Goal: Entertainment & Leisure: Consume media (video, audio)

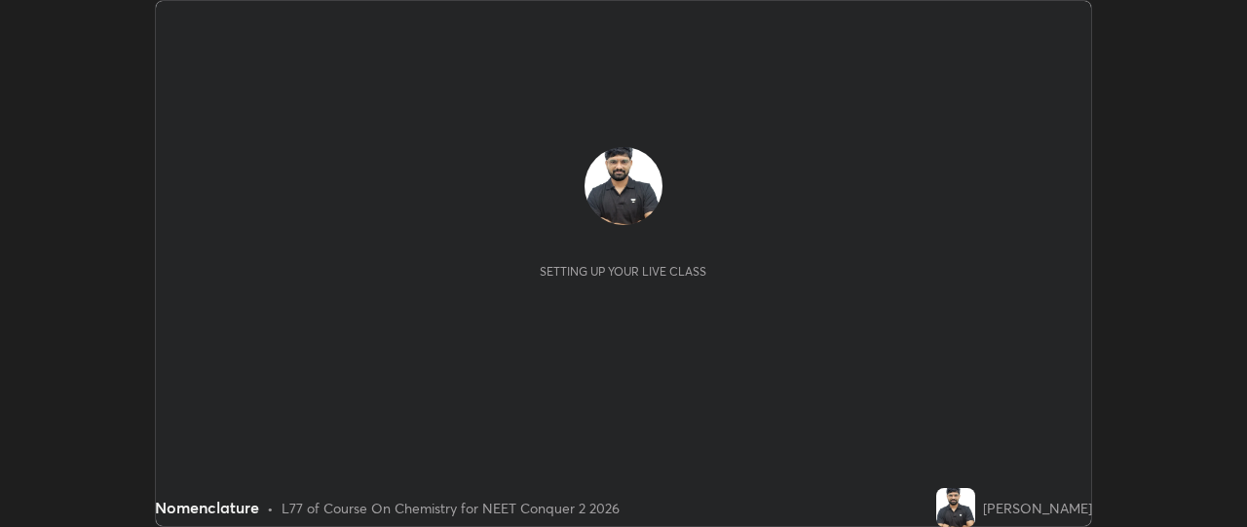
scroll to position [527, 1246]
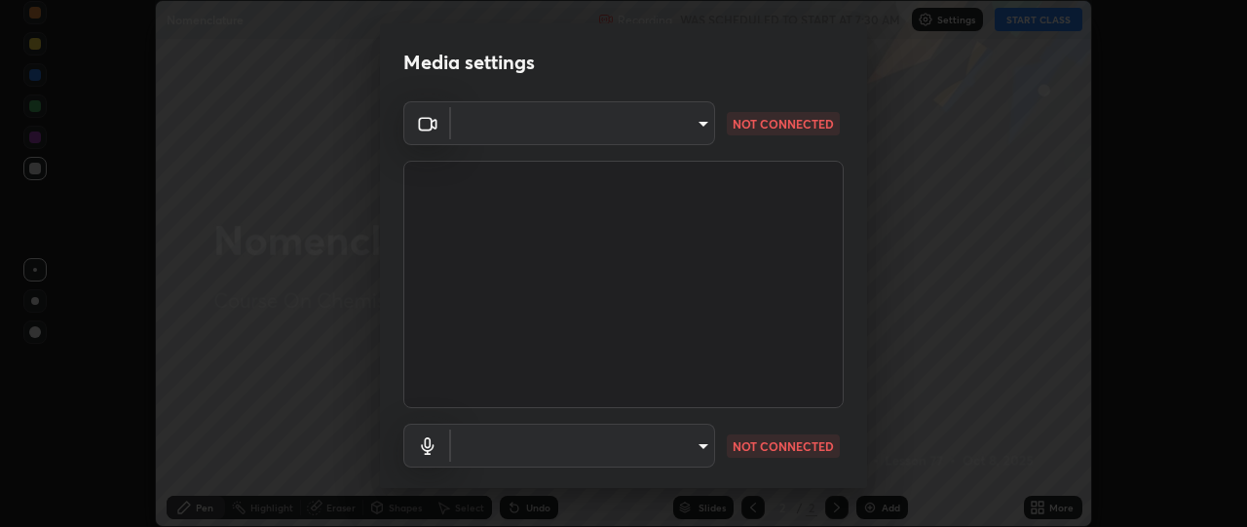
type input "49ae221ac10e7450fae1aa5d9d074b6745a4d7b76778b29691f85c0d3e1dda1d"
type input "default"
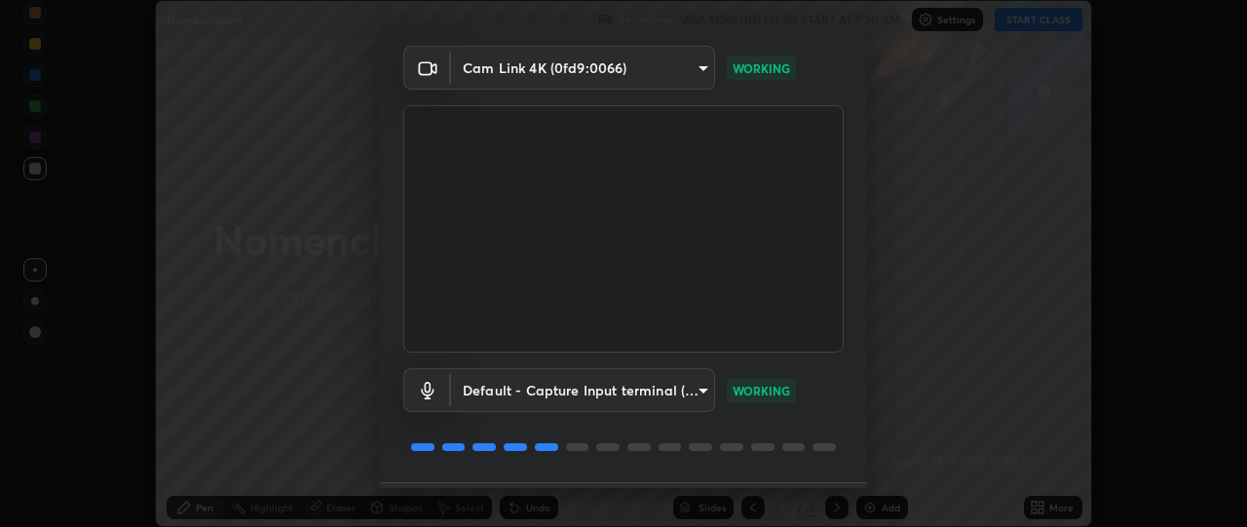
scroll to position [111, 0]
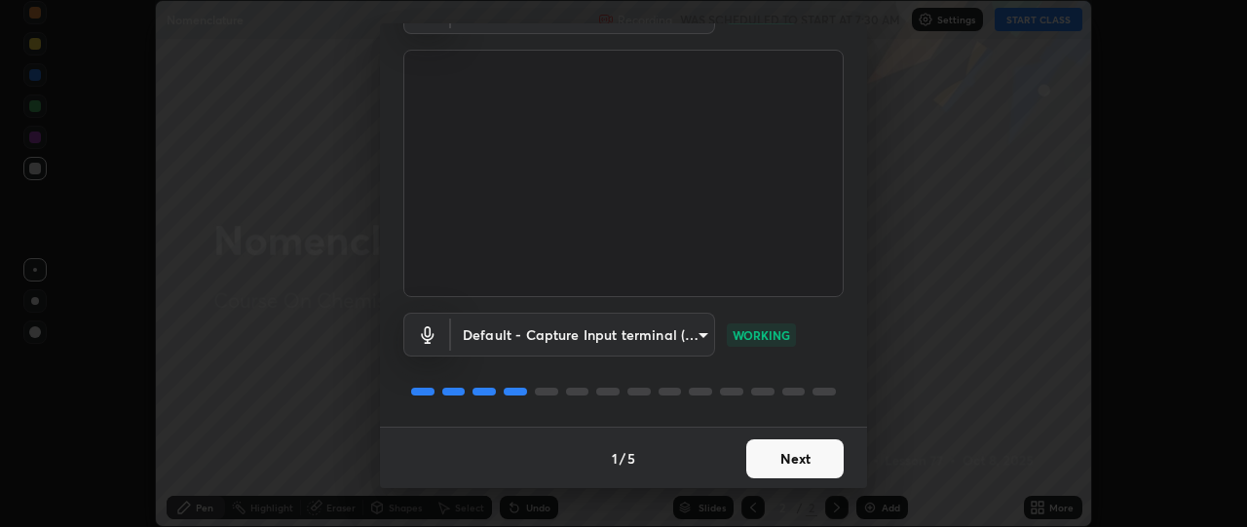
click at [762, 461] on button "Next" at bounding box center [794, 458] width 97 height 39
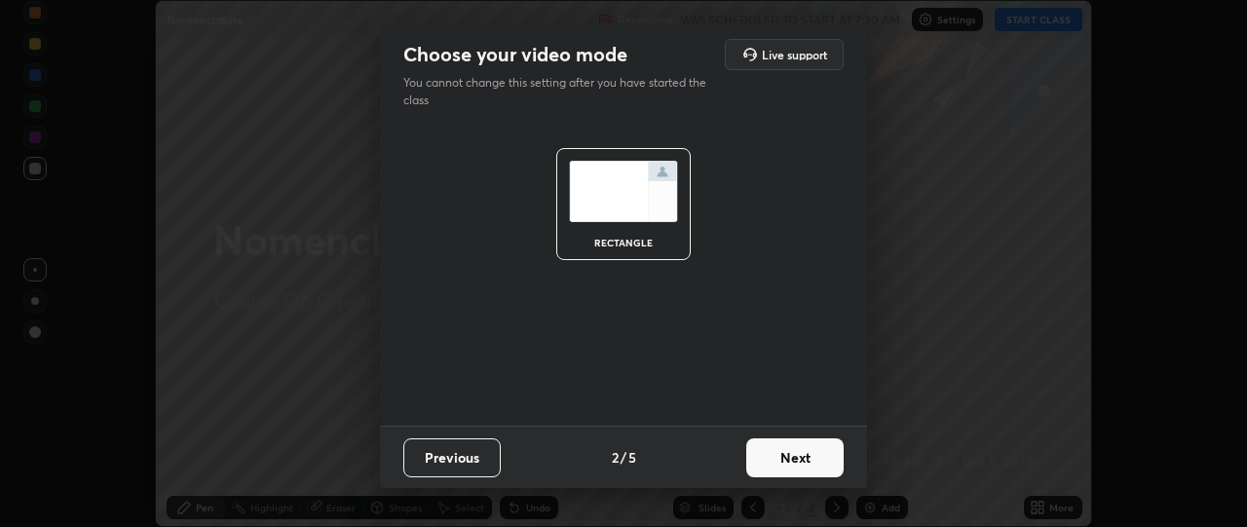
scroll to position [0, 0]
click at [762, 460] on button "Next" at bounding box center [794, 457] width 97 height 39
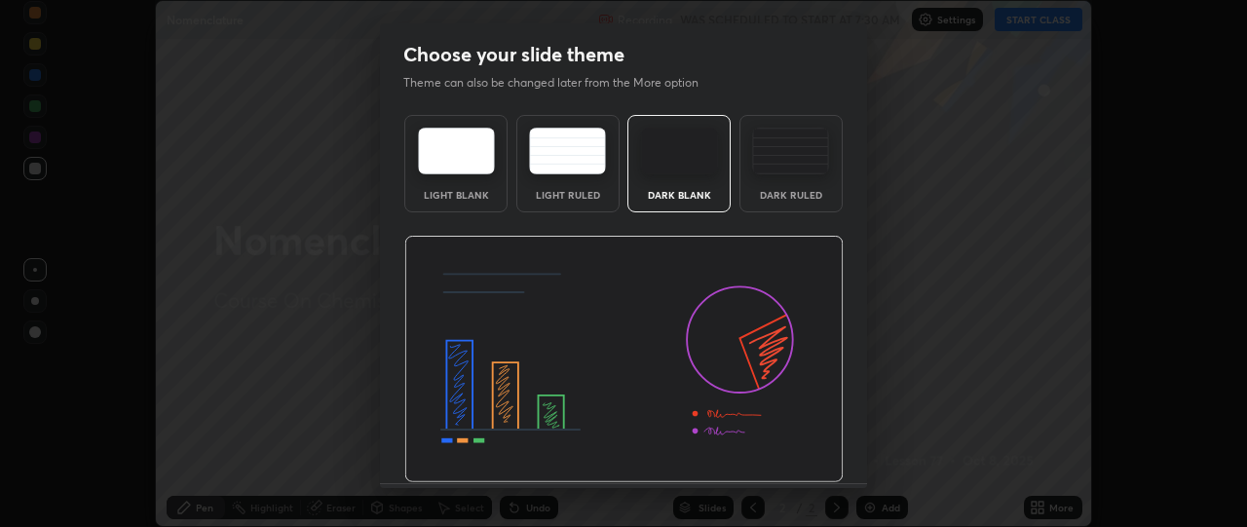
click at [764, 457] on img at bounding box center [623, 359] width 439 height 247
click at [768, 459] on img at bounding box center [623, 359] width 439 height 247
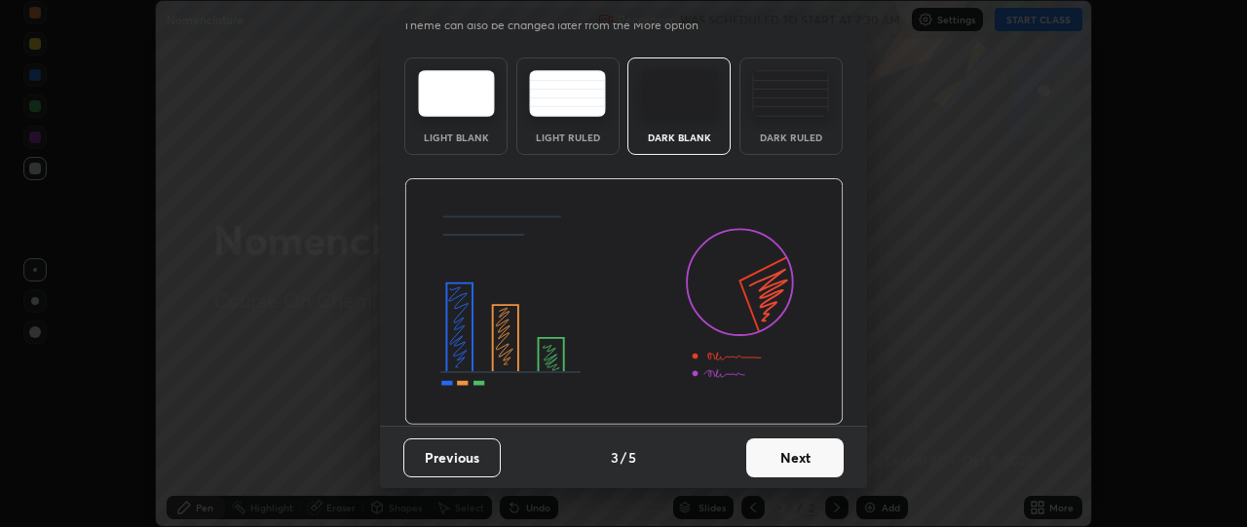
click at [789, 453] on button "Next" at bounding box center [794, 457] width 97 height 39
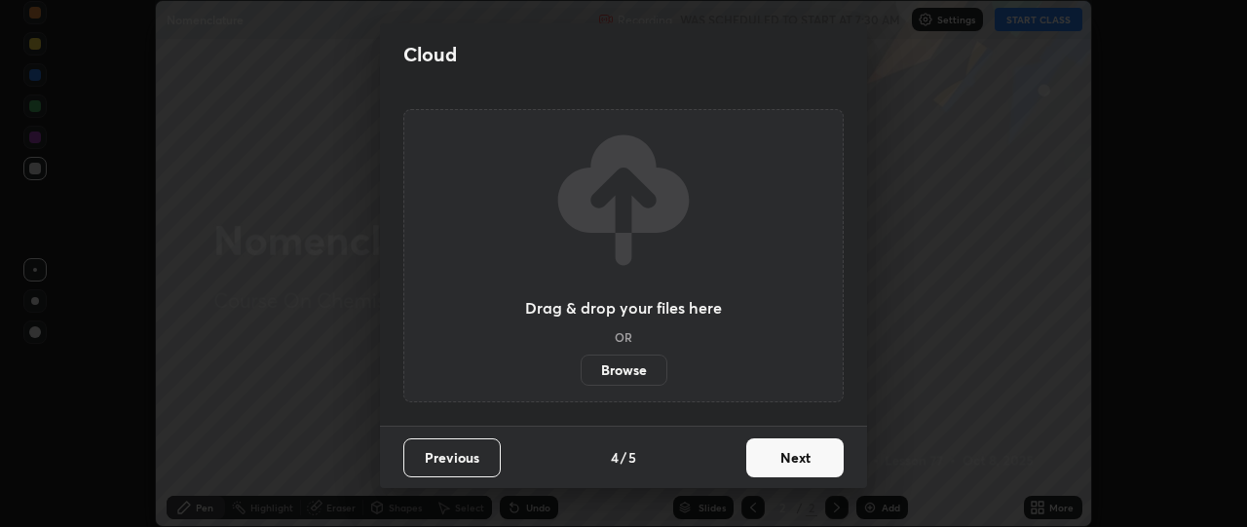
click at [777, 461] on button "Next" at bounding box center [794, 457] width 97 height 39
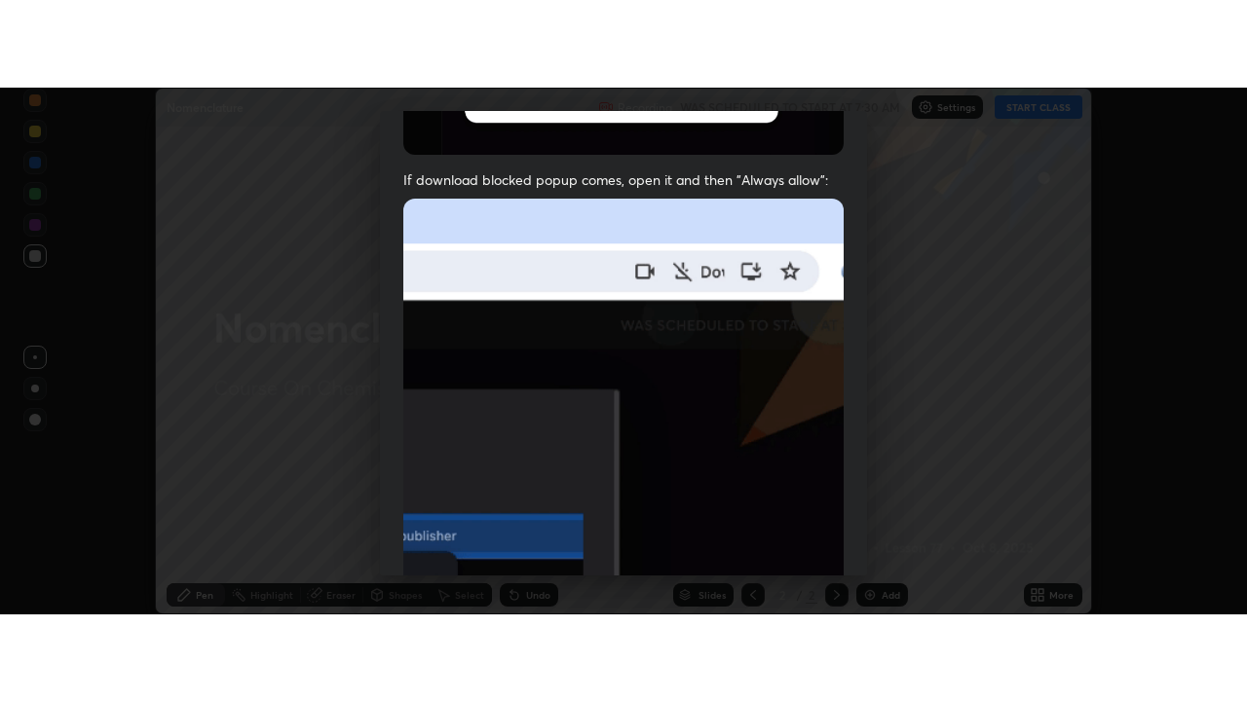
scroll to position [509, 0]
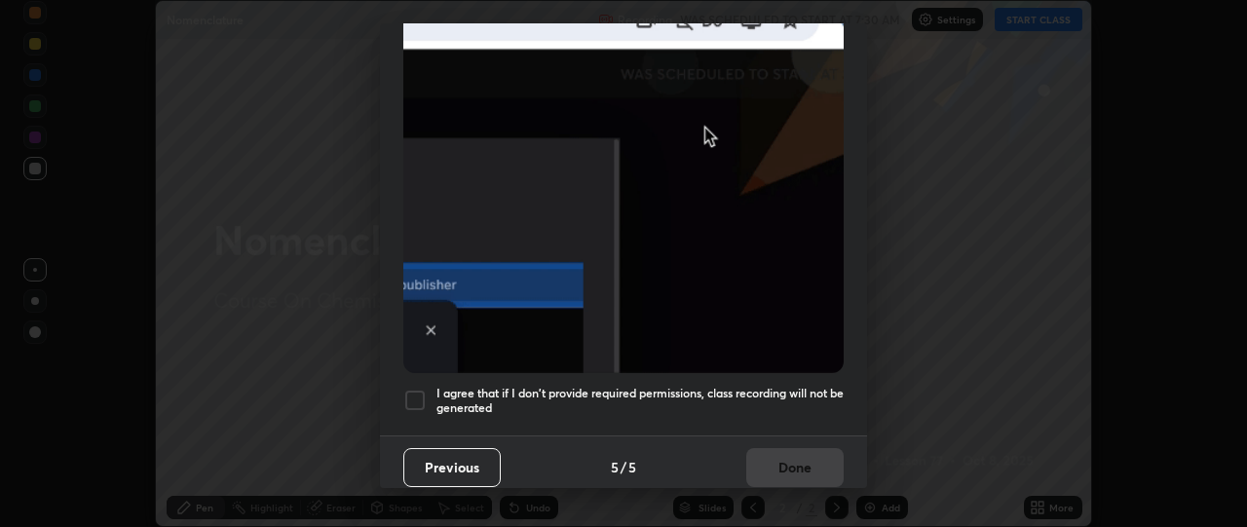
click at [408, 398] on div at bounding box center [414, 400] width 23 height 23
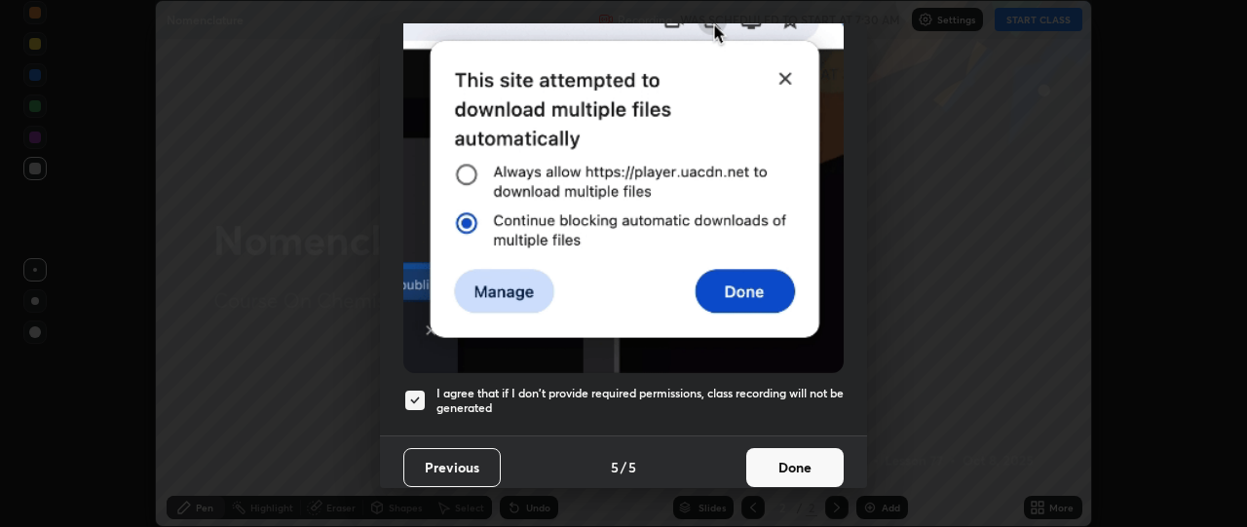
click at [774, 464] on button "Done" at bounding box center [794, 467] width 97 height 39
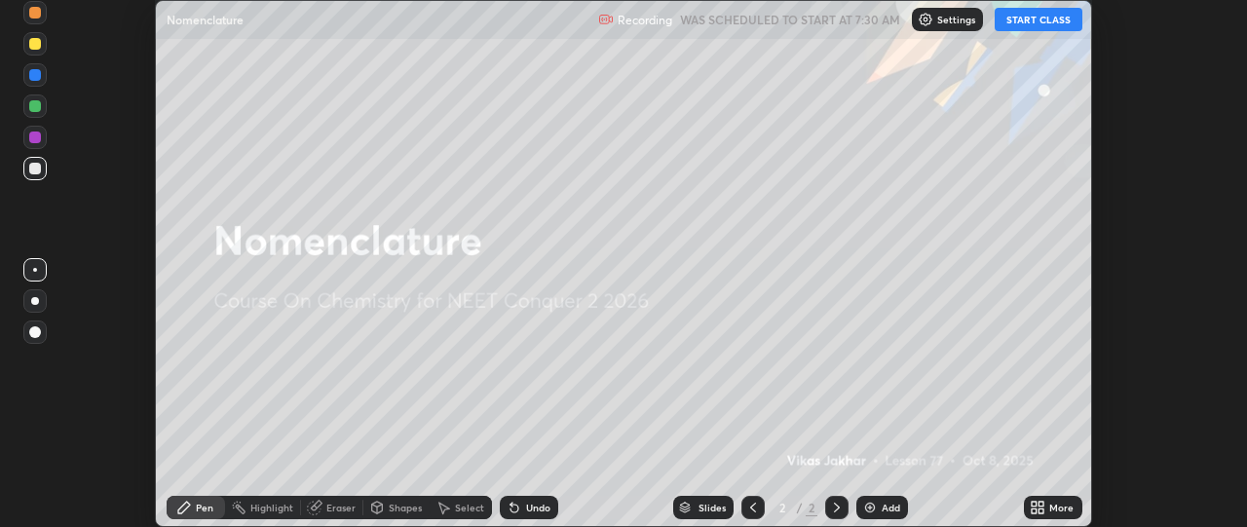
click at [1039, 25] on button "START CLASS" at bounding box center [1038, 19] width 88 height 23
click at [1034, 504] on icon at bounding box center [1034, 504] width 5 height 5
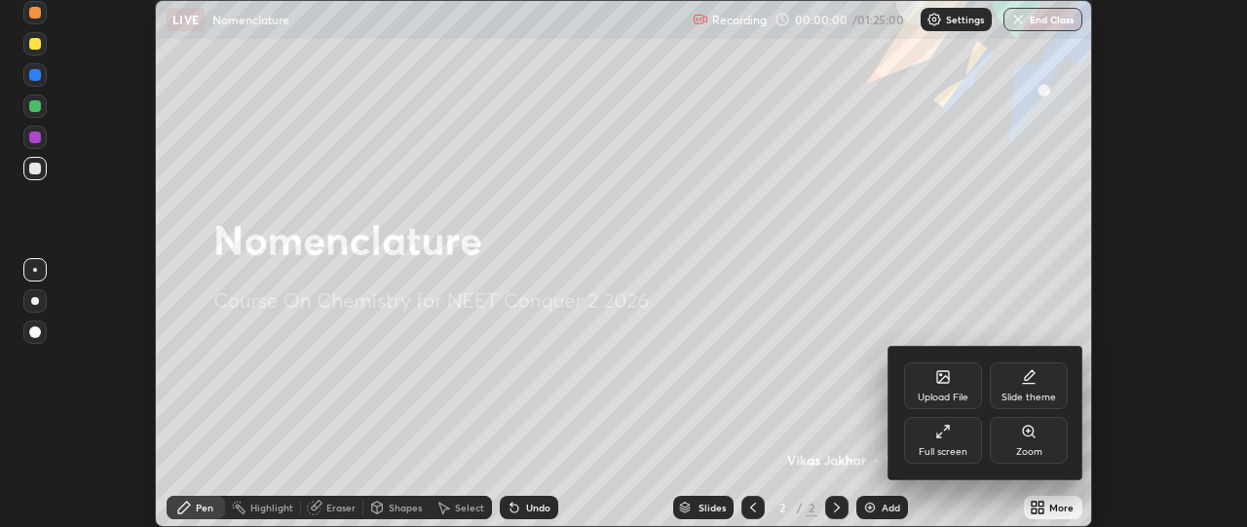
click at [968, 446] on div "Full screen" at bounding box center [943, 440] width 78 height 47
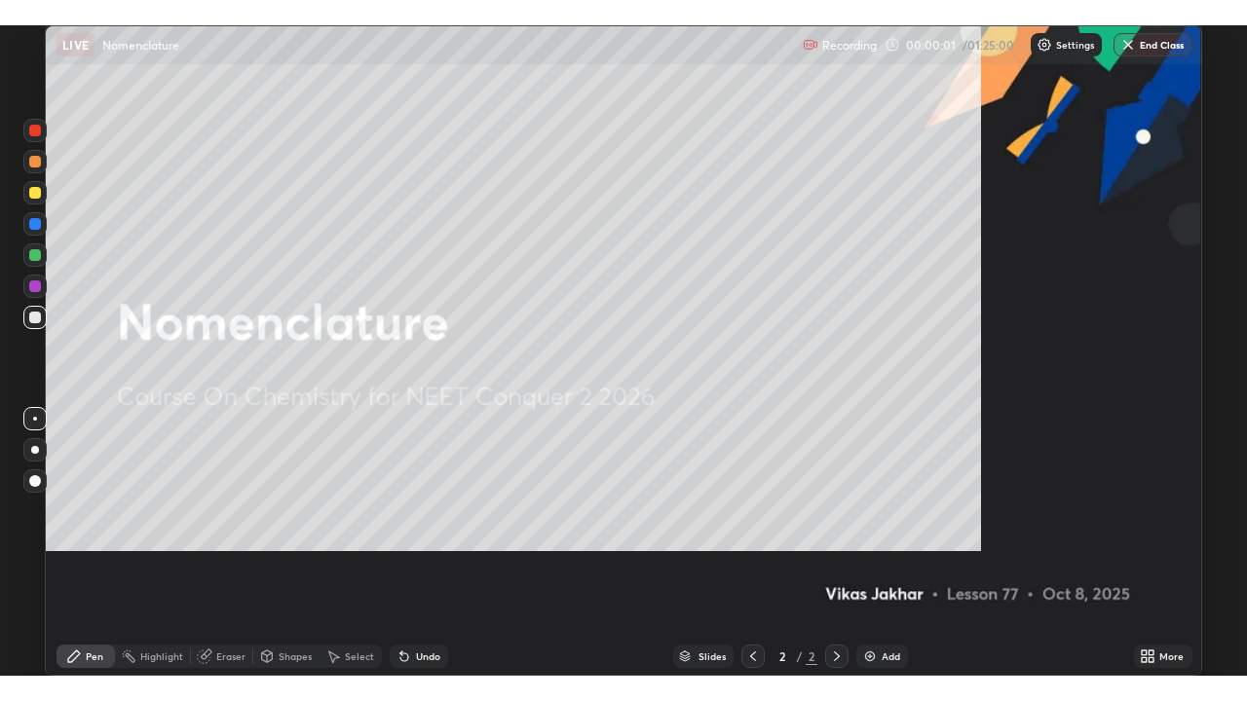
scroll to position [701, 1247]
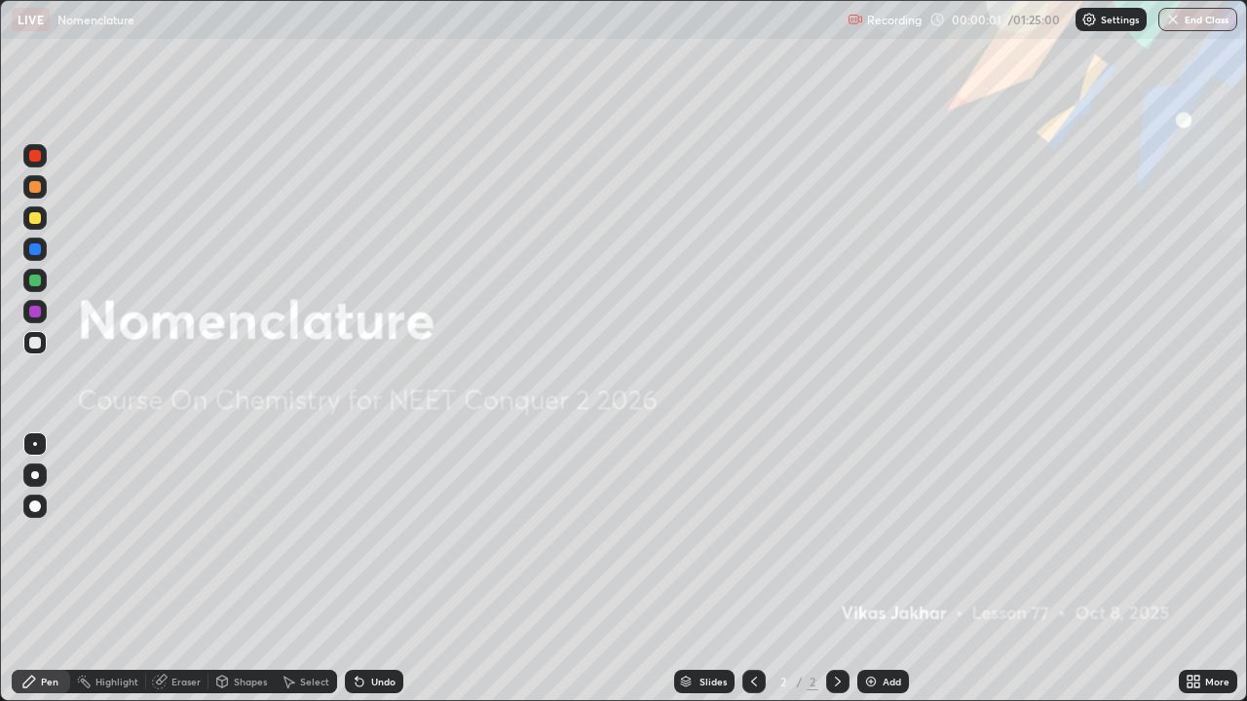
click at [885, 526] on div "Add" at bounding box center [891, 682] width 19 height 10
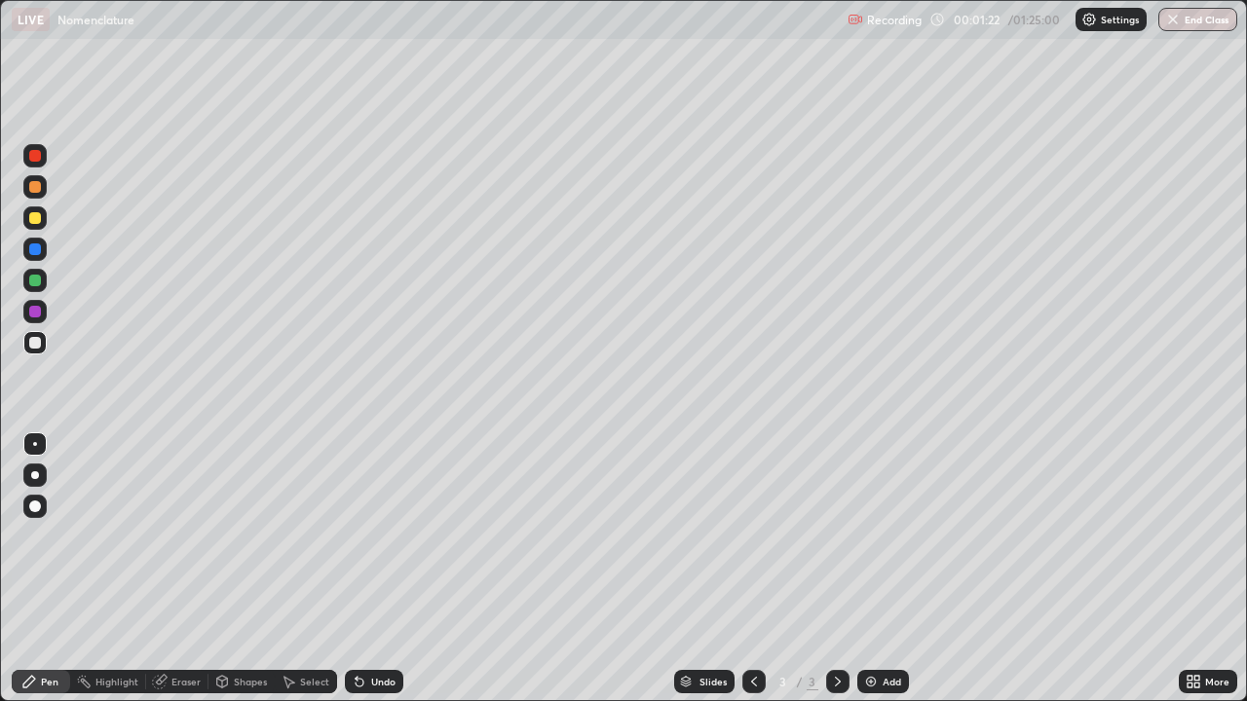
click at [37, 475] on div at bounding box center [35, 475] width 8 height 8
click at [869, 526] on img at bounding box center [871, 682] width 16 height 16
click at [36, 220] on div at bounding box center [35, 218] width 12 height 12
click at [121, 526] on div "Highlight" at bounding box center [116, 682] width 43 height 10
click at [172, 526] on div "Eraser" at bounding box center [177, 681] width 62 height 23
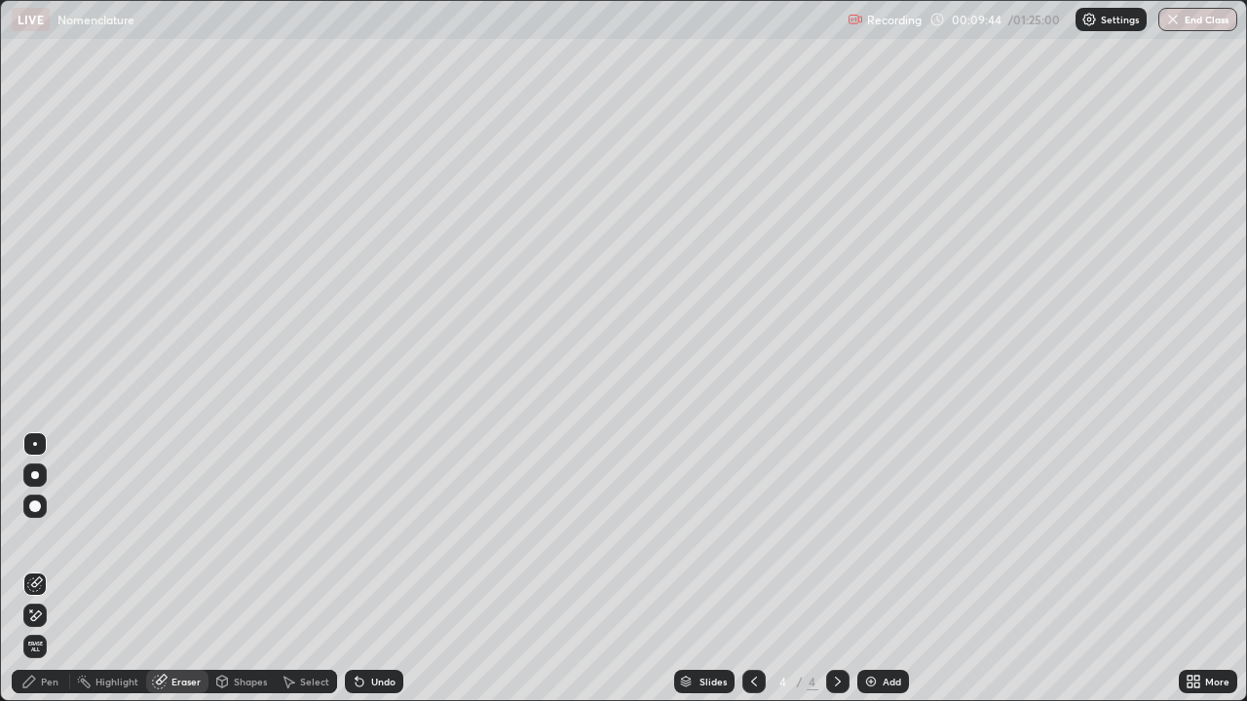
click at [54, 526] on div "Pen" at bounding box center [50, 682] width 18 height 10
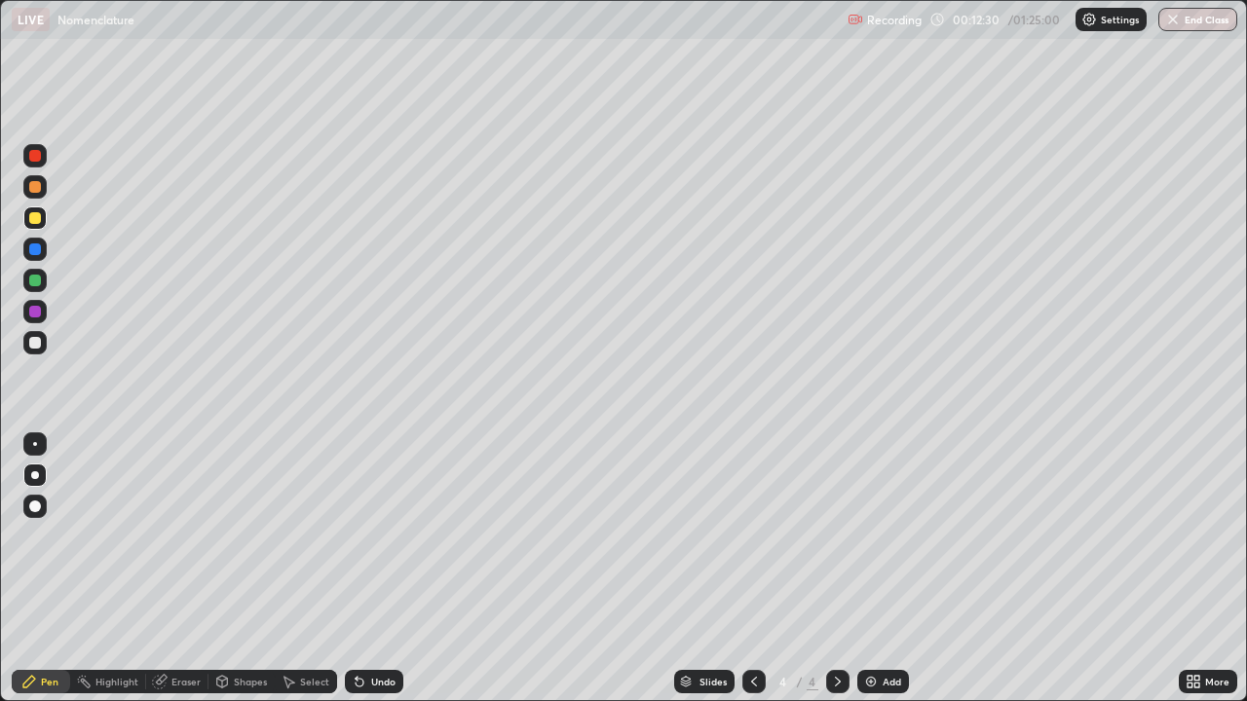
click at [179, 526] on div "Eraser" at bounding box center [185, 682] width 29 height 10
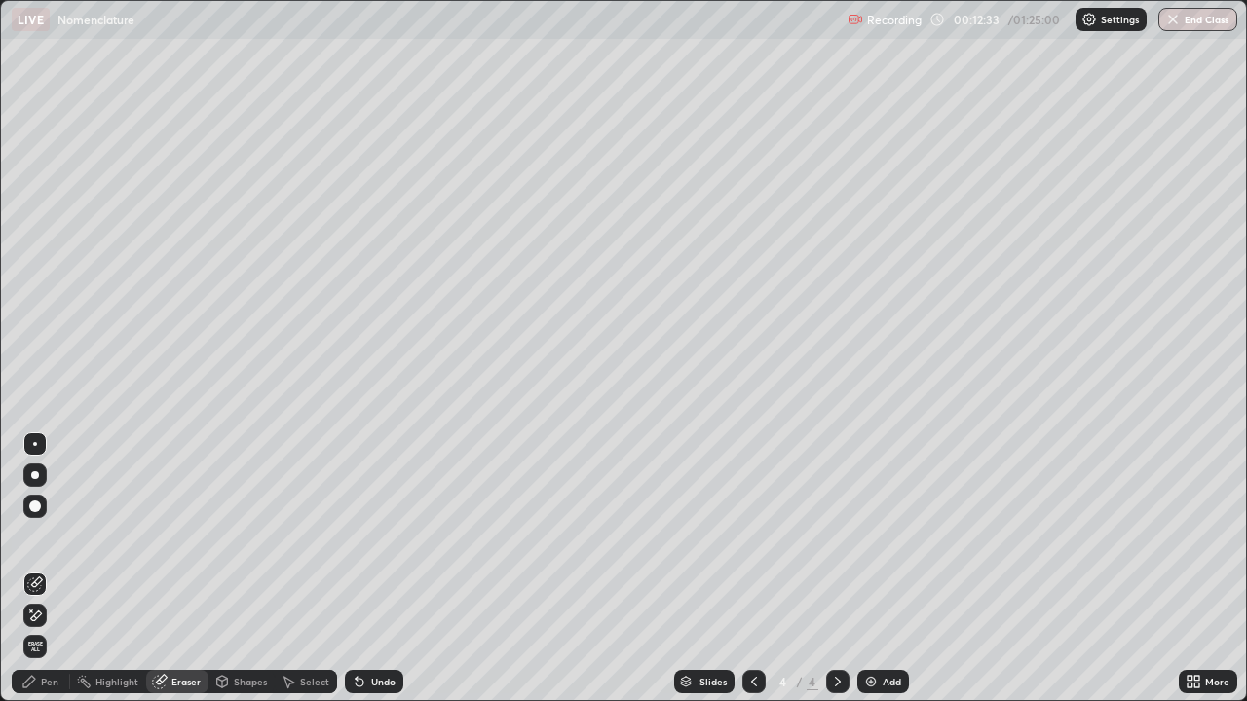
click at [45, 526] on div "Pen" at bounding box center [41, 681] width 58 height 23
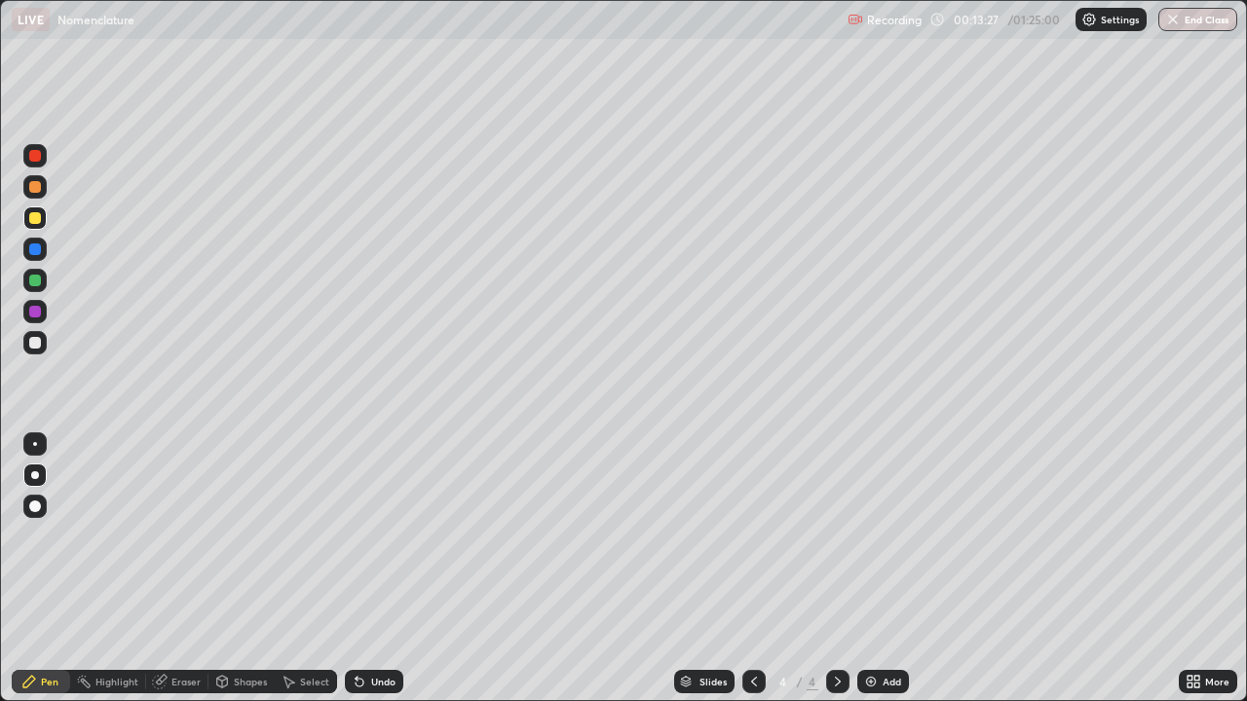
click at [184, 526] on div "Eraser" at bounding box center [185, 682] width 29 height 10
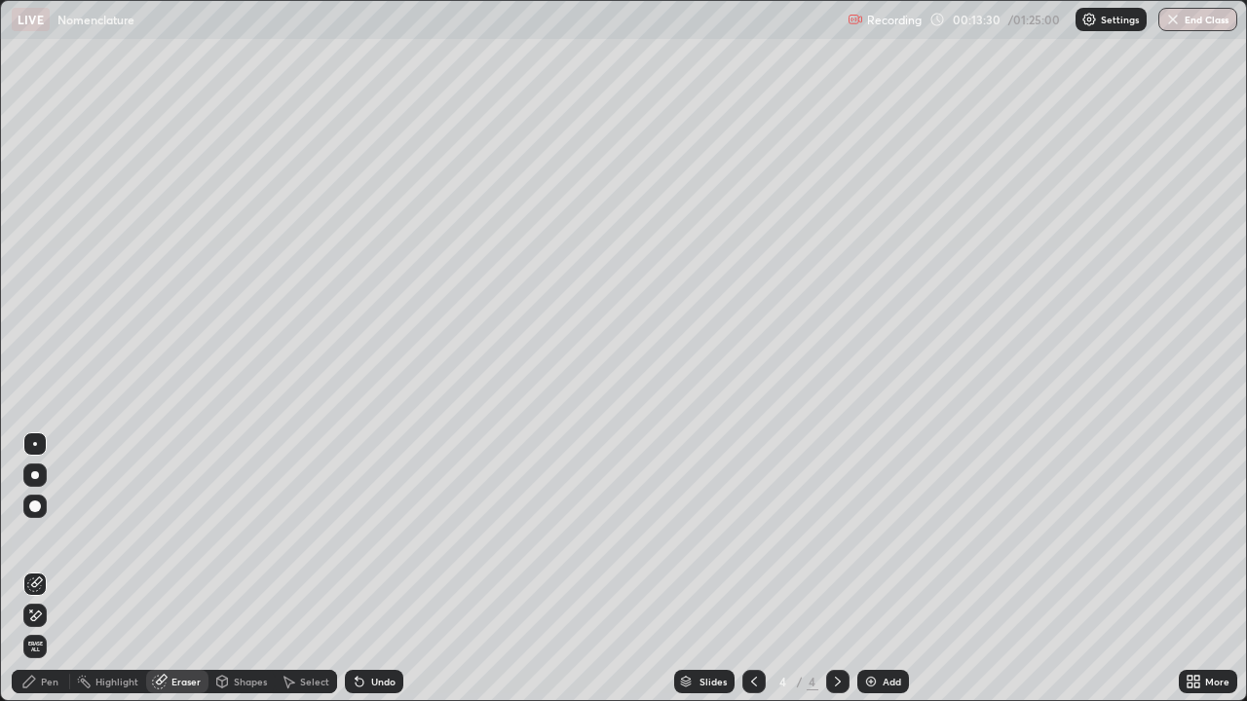
click at [58, 526] on div "Pen" at bounding box center [41, 681] width 58 height 23
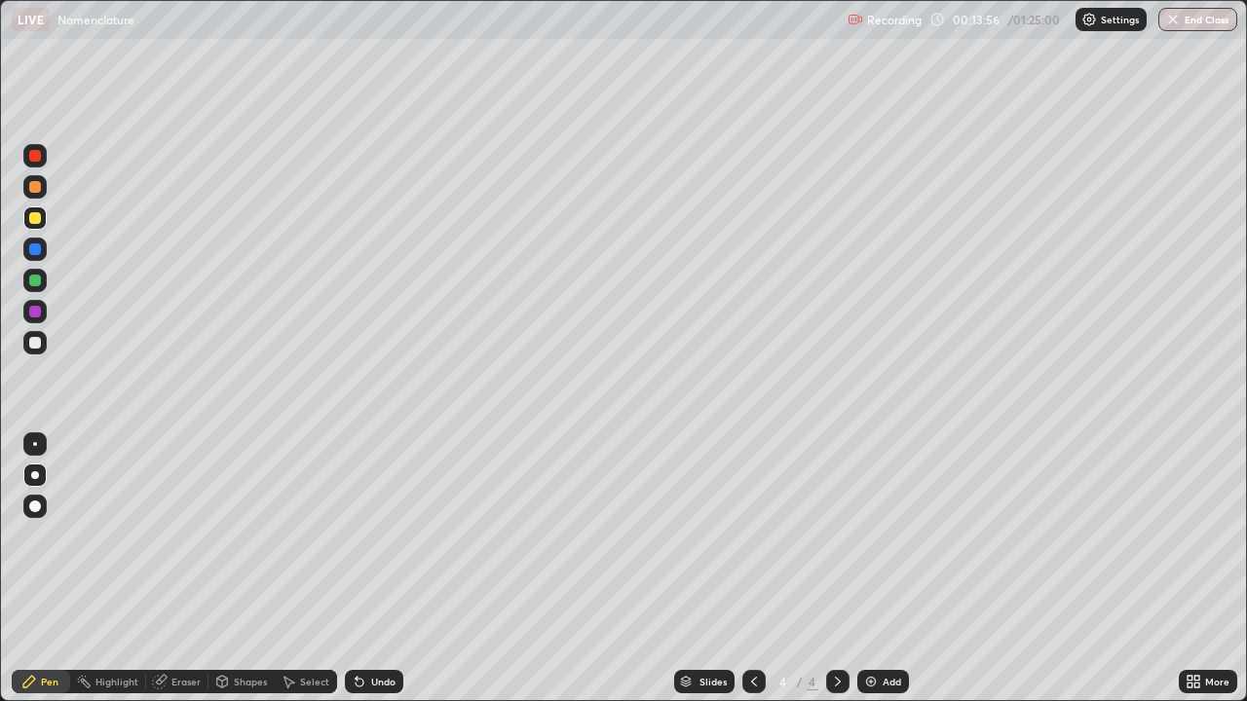
click at [30, 341] on div at bounding box center [35, 343] width 12 height 12
click at [871, 526] on img at bounding box center [871, 682] width 16 height 16
click at [865, 526] on img at bounding box center [871, 682] width 16 height 16
click at [35, 222] on div at bounding box center [35, 218] width 12 height 12
click at [167, 526] on icon at bounding box center [160, 682] width 16 height 16
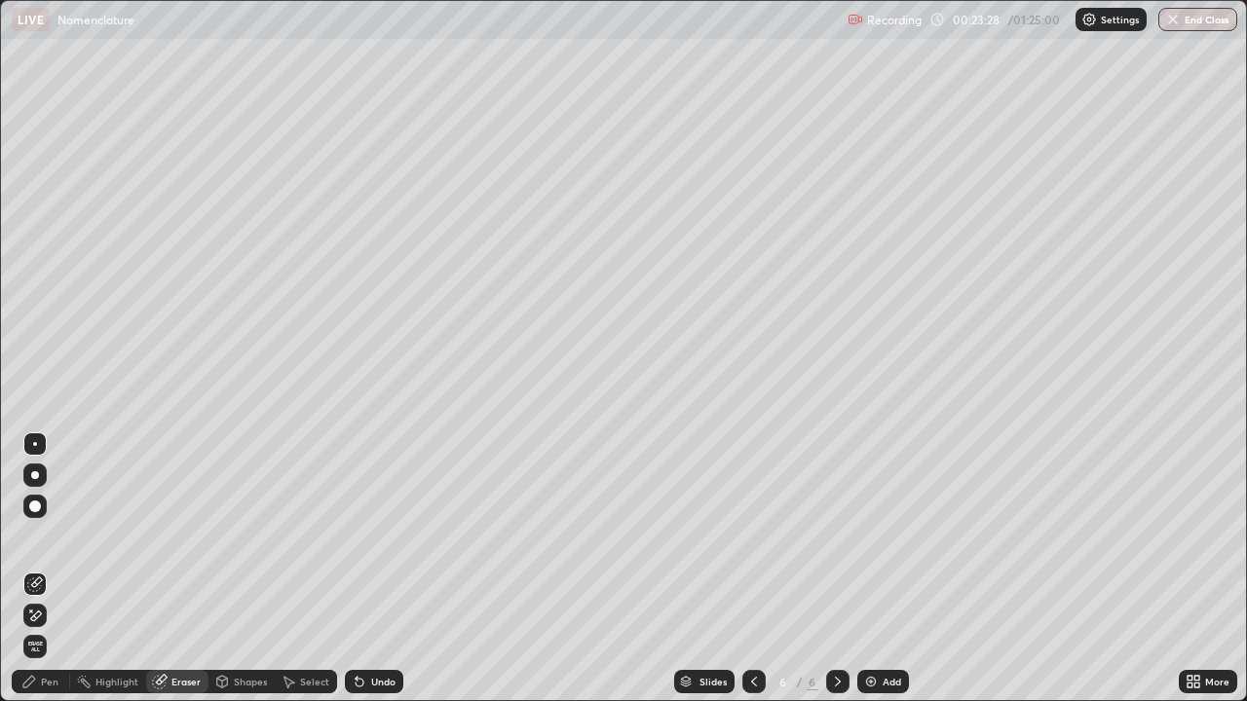
click at [51, 526] on div "Pen" at bounding box center [50, 682] width 18 height 10
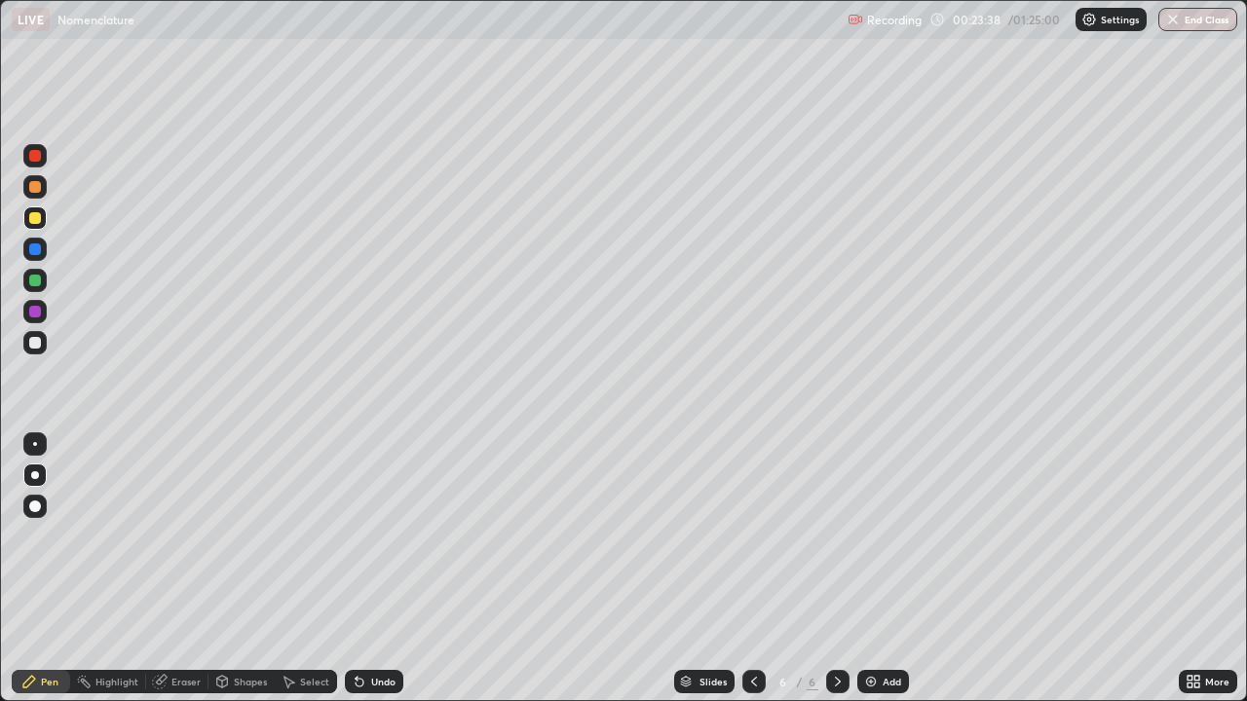
click at [166, 526] on icon at bounding box center [160, 682] width 16 height 16
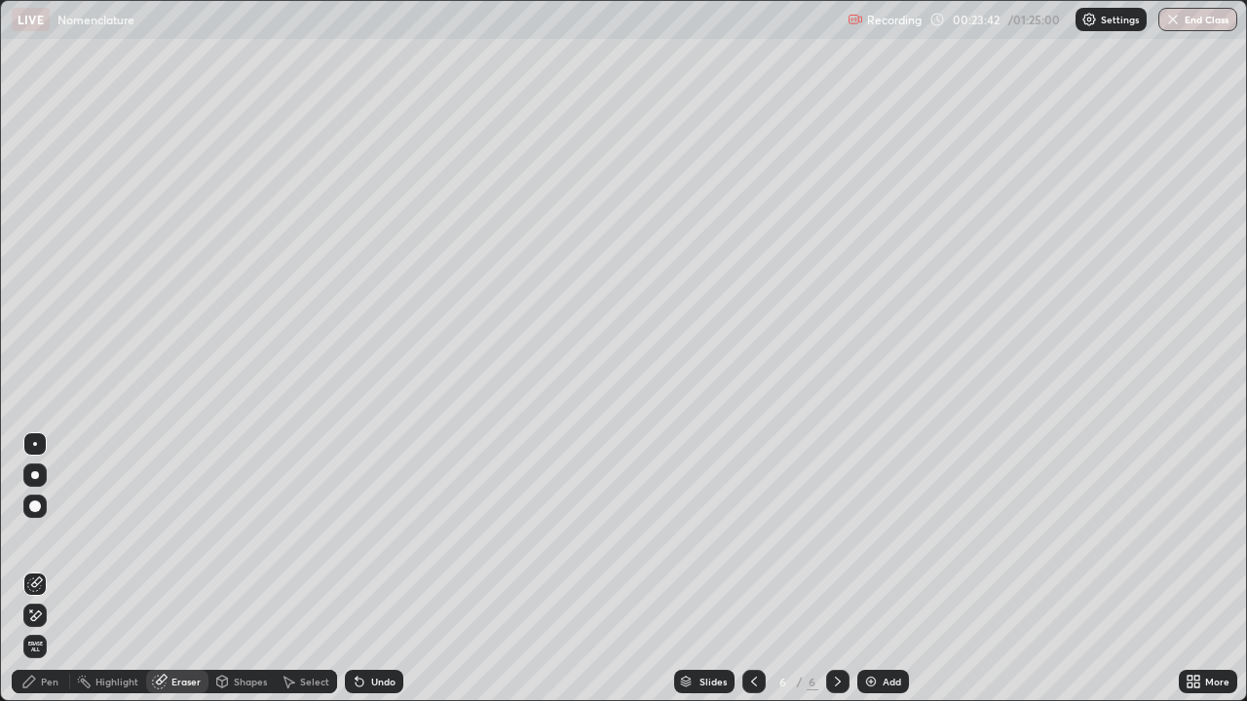
click at [48, 526] on div "Pen" at bounding box center [41, 681] width 58 height 23
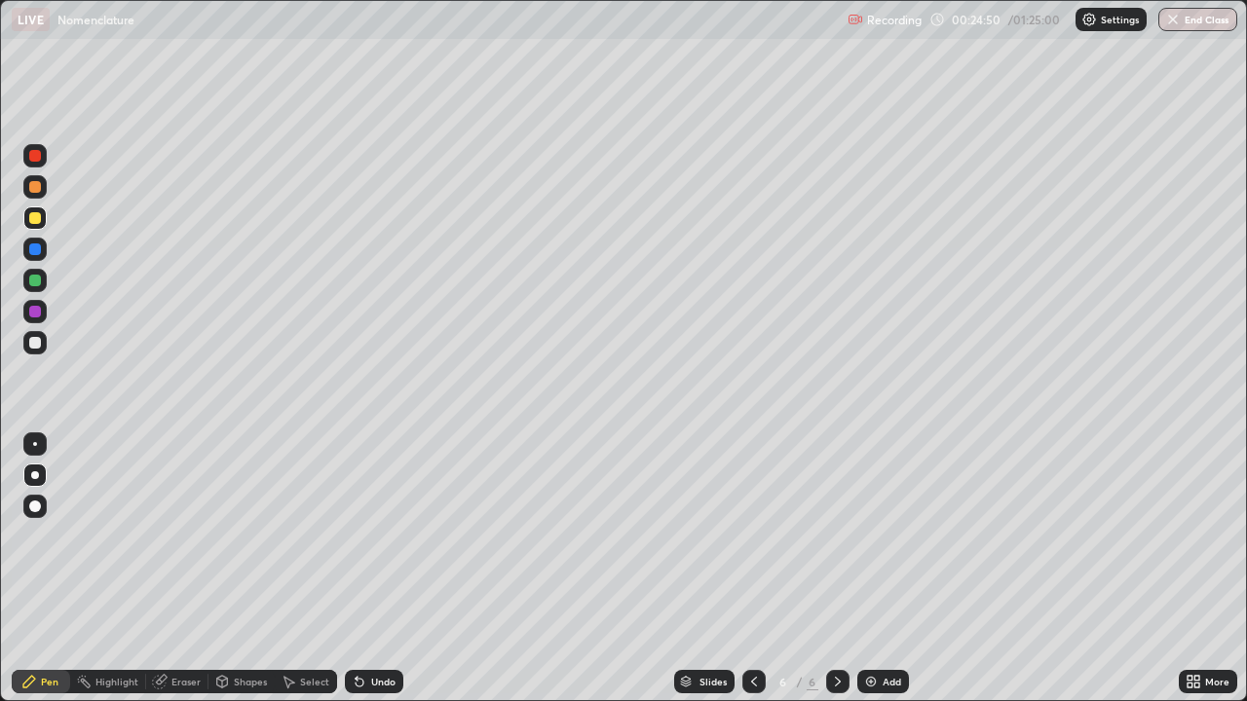
click at [187, 526] on div "Eraser" at bounding box center [185, 682] width 29 height 10
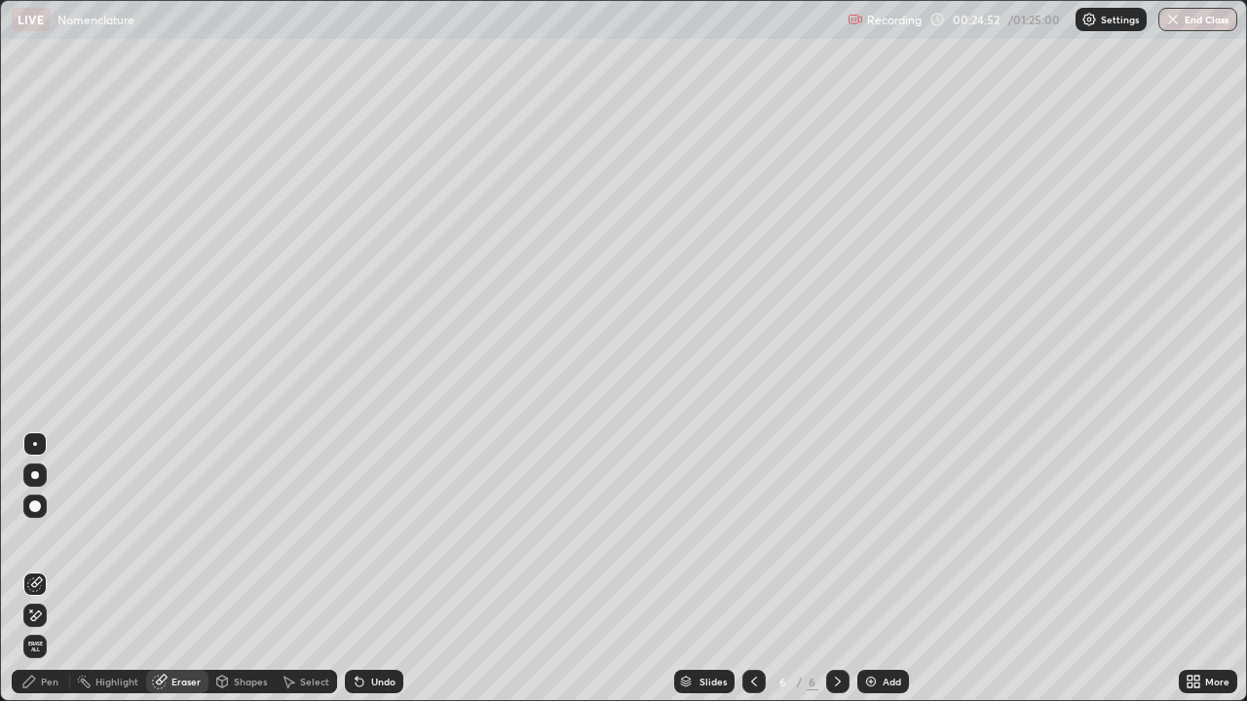
click at [45, 526] on div "Pen" at bounding box center [50, 682] width 18 height 10
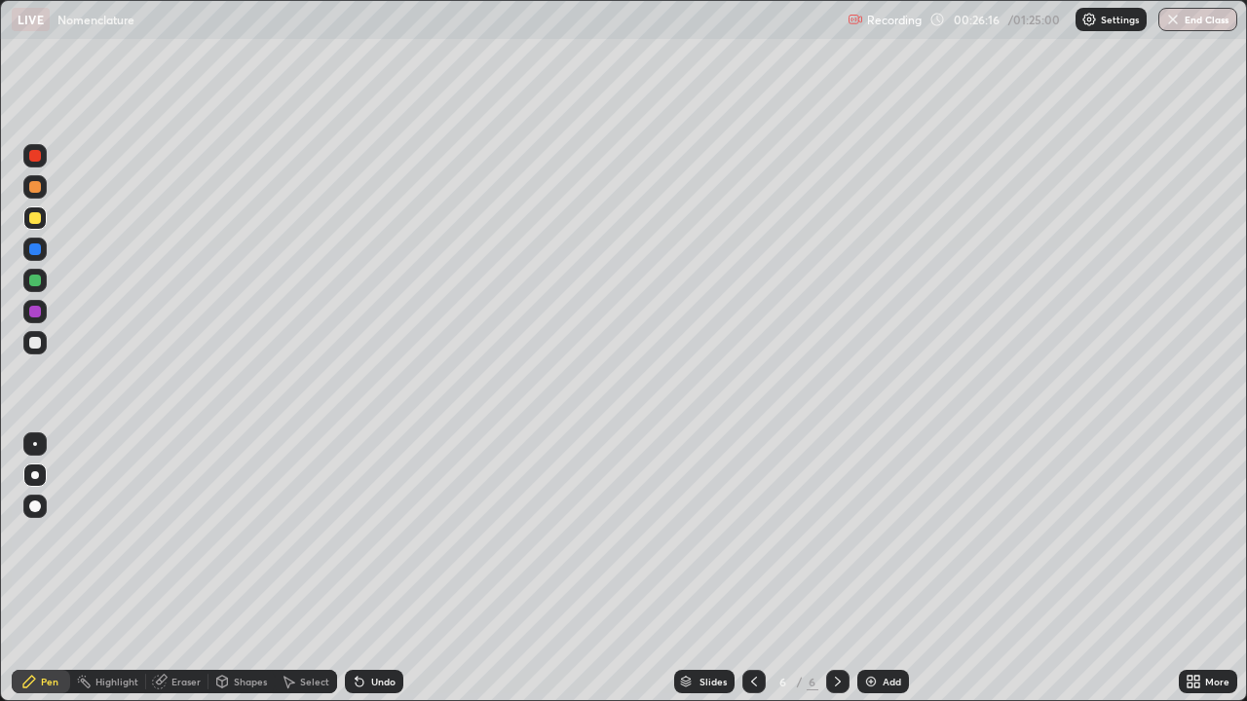
click at [39, 346] on div at bounding box center [35, 343] width 12 height 12
click at [872, 526] on img at bounding box center [871, 682] width 16 height 16
click at [166, 526] on icon at bounding box center [160, 682] width 16 height 16
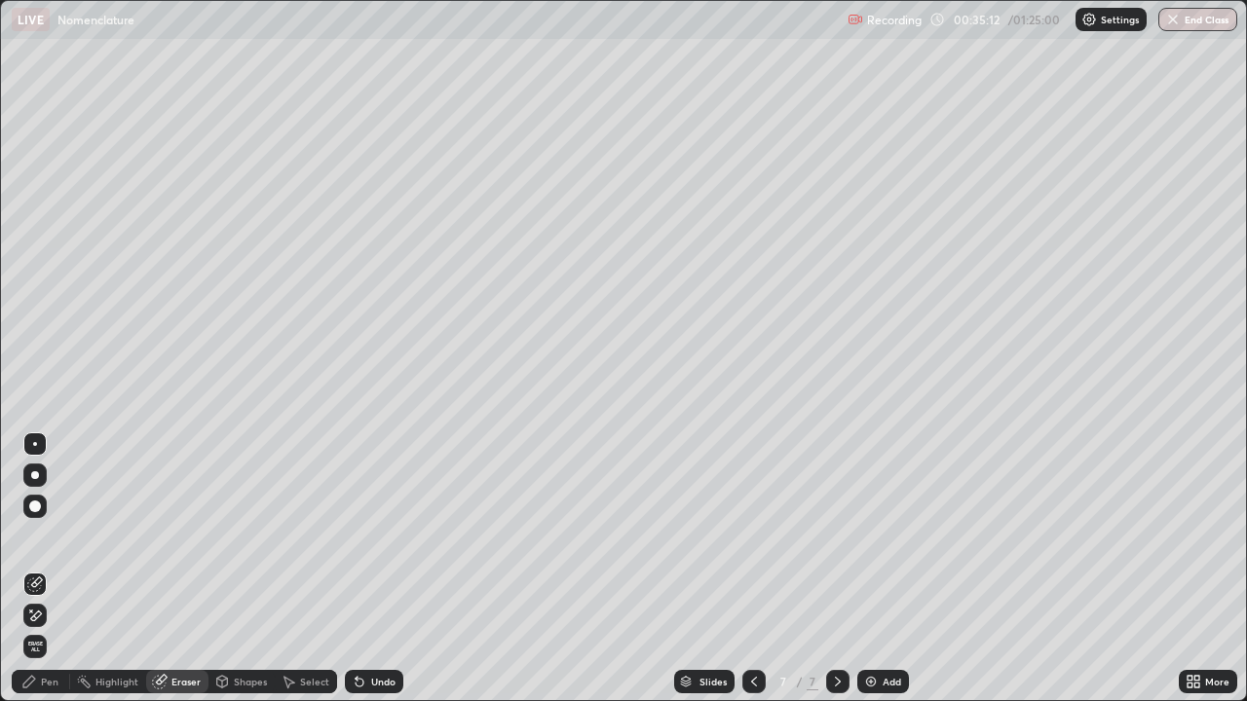
click at [45, 526] on div "Pen" at bounding box center [50, 682] width 18 height 10
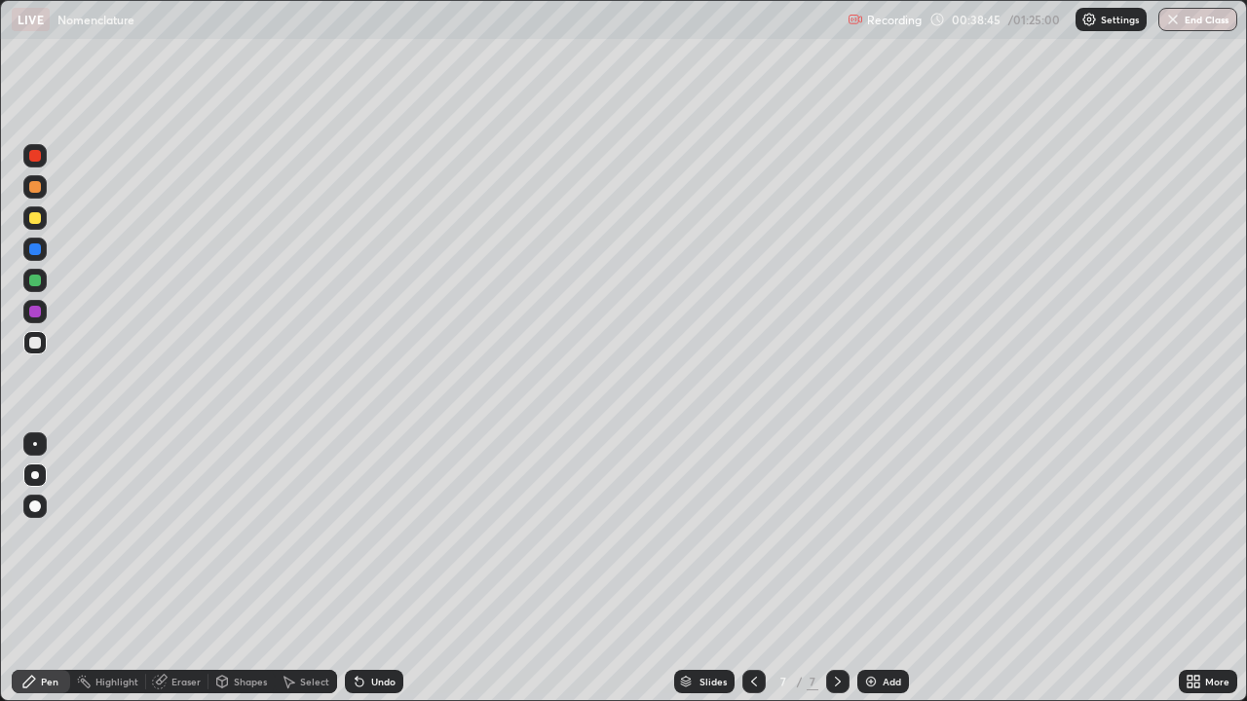
click at [875, 526] on img at bounding box center [871, 682] width 16 height 16
click at [38, 226] on div at bounding box center [34, 217] width 23 height 23
click at [177, 526] on div "Eraser" at bounding box center [185, 682] width 29 height 10
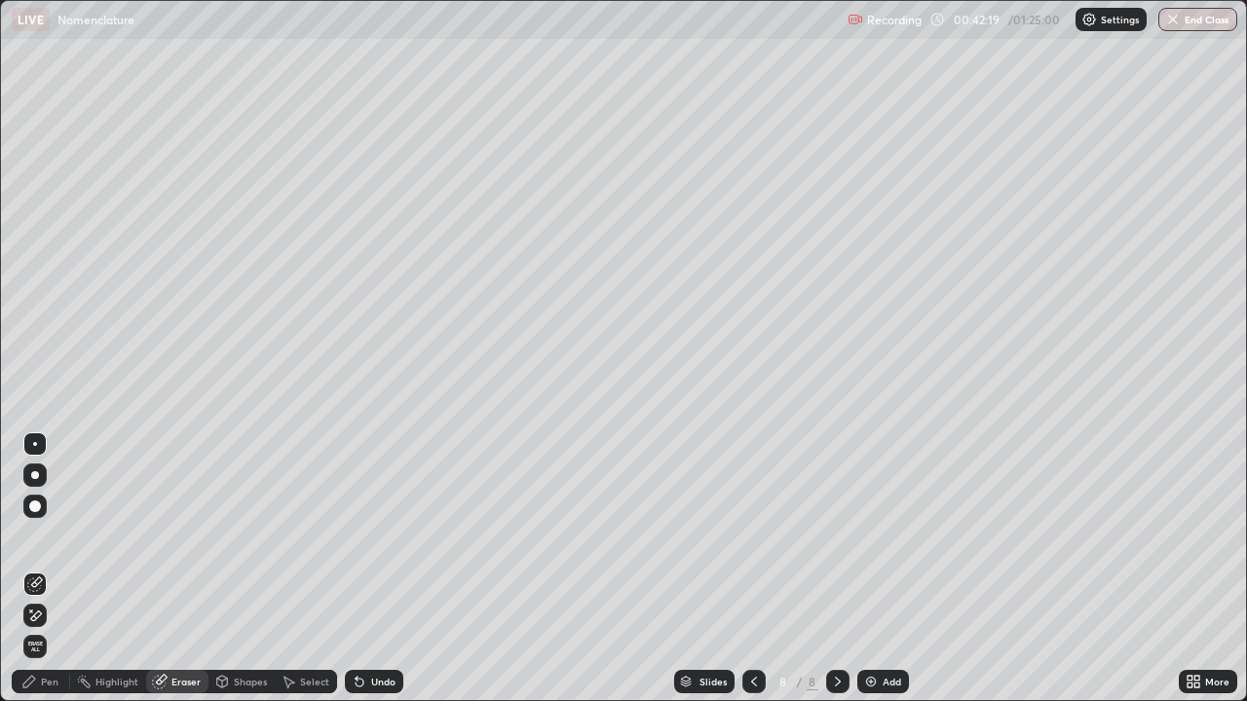
click at [55, 526] on div "Pen" at bounding box center [50, 682] width 18 height 10
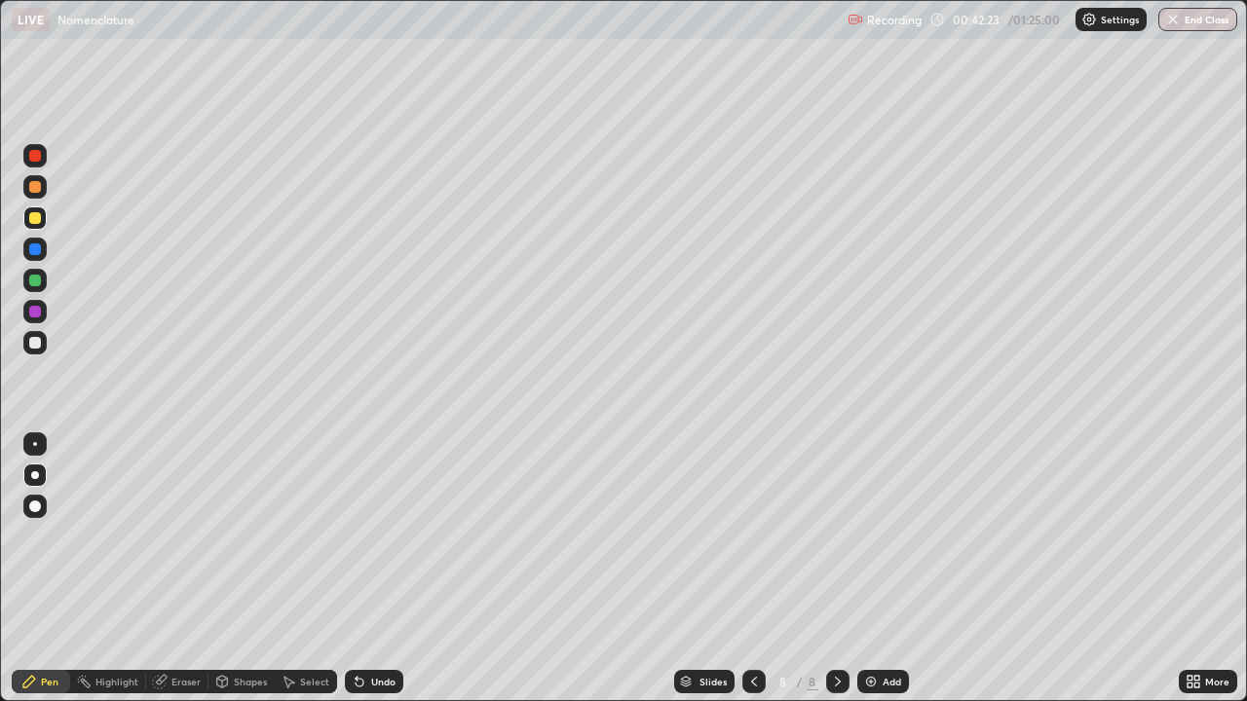
click at [174, 526] on div "Eraser" at bounding box center [185, 682] width 29 height 10
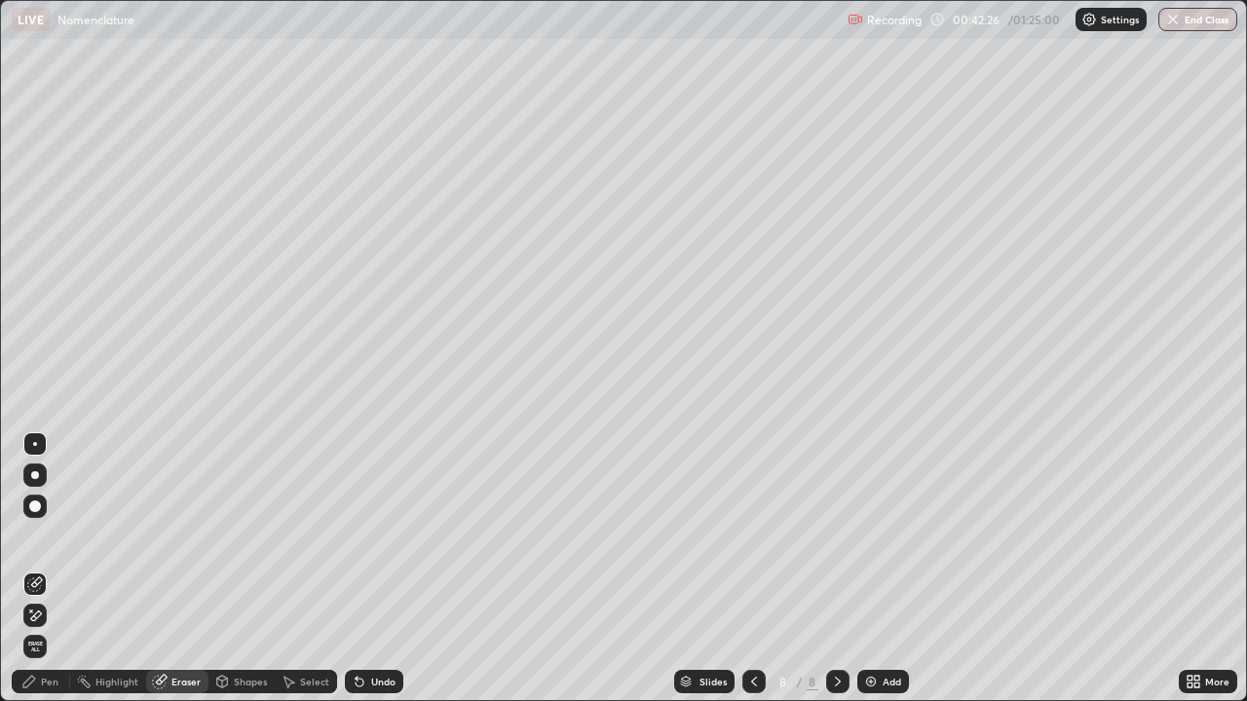
click at [44, 526] on div "Pen" at bounding box center [50, 682] width 18 height 10
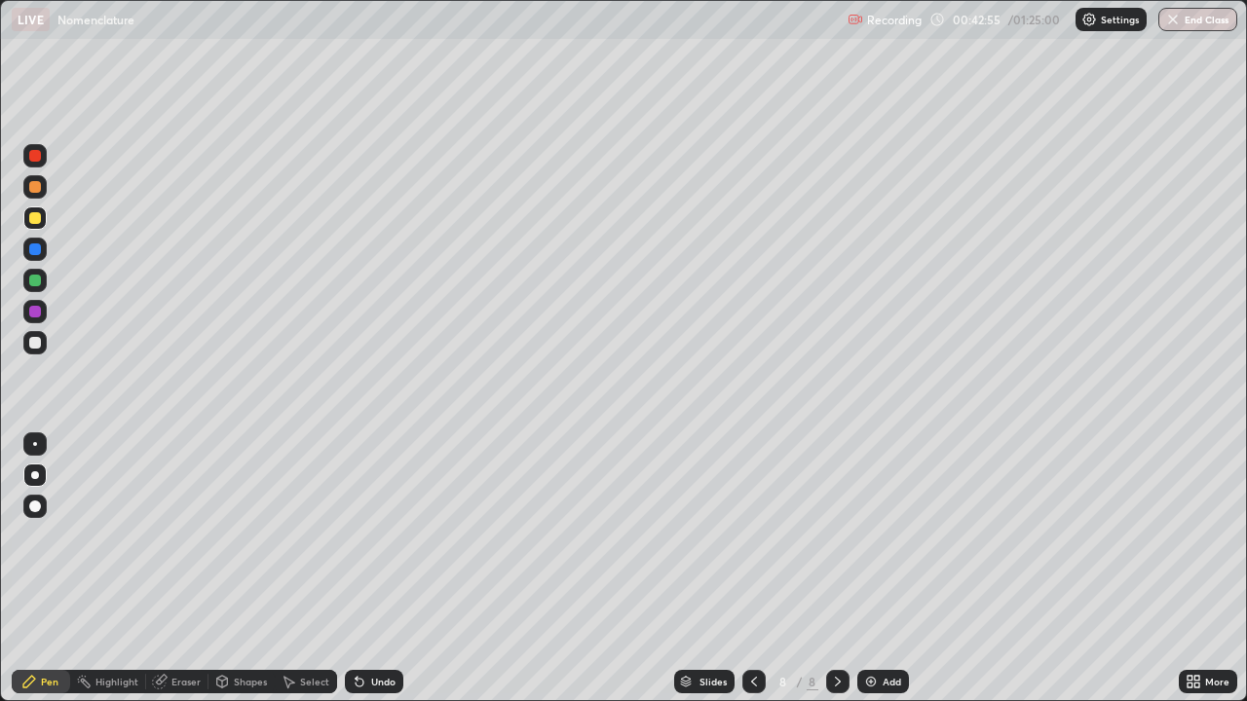
click at [171, 526] on div "Eraser" at bounding box center [185, 682] width 29 height 10
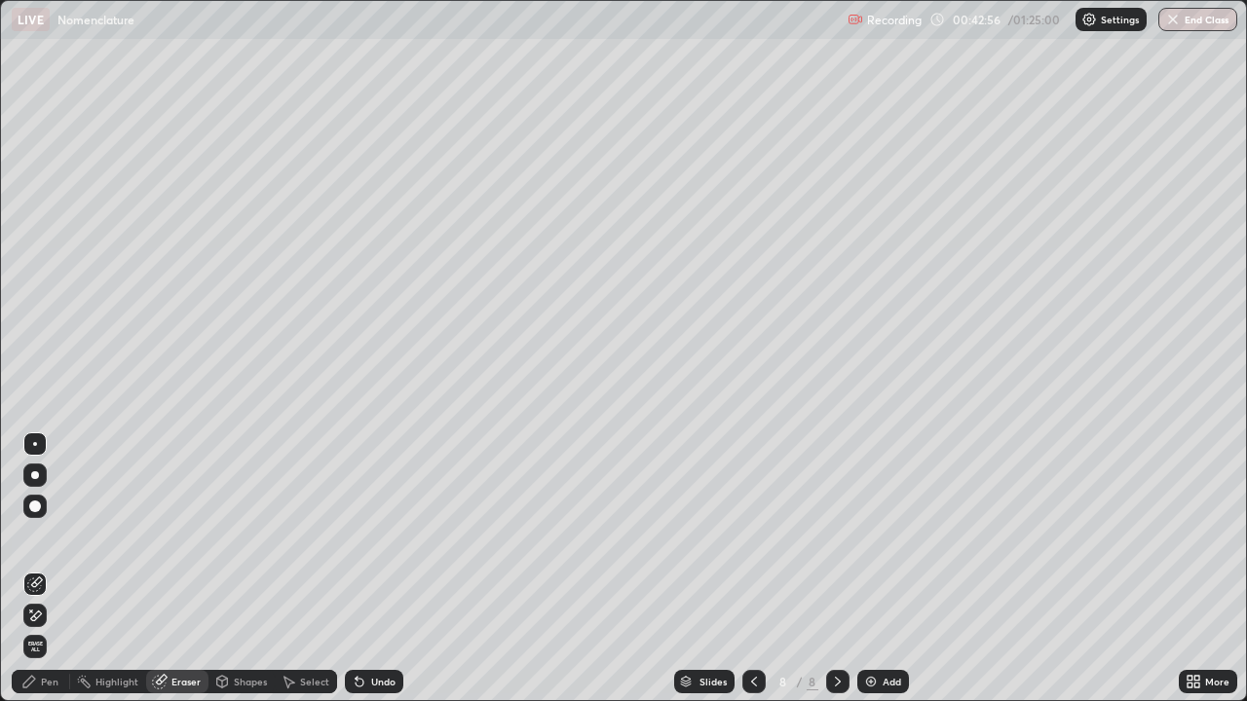
click at [39, 526] on div "Pen" at bounding box center [41, 681] width 58 height 23
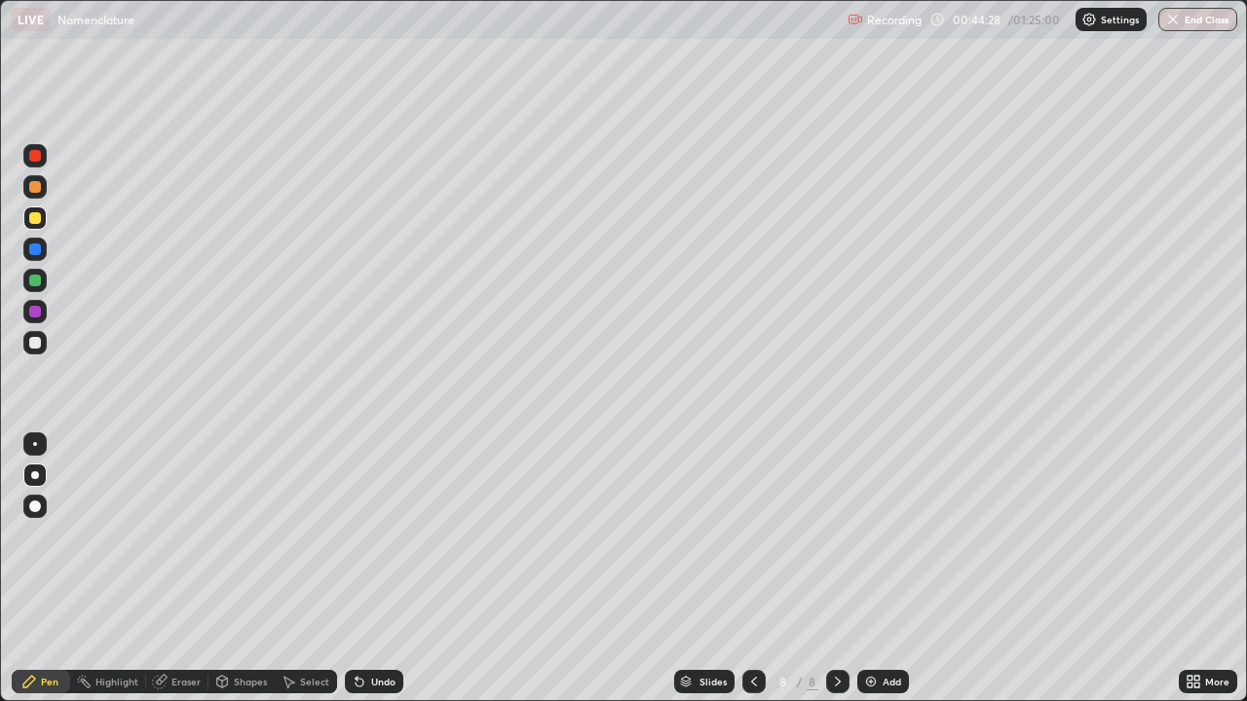
click at [36, 344] on div at bounding box center [35, 343] width 12 height 12
click at [867, 526] on img at bounding box center [871, 682] width 16 height 16
click at [37, 220] on div at bounding box center [35, 218] width 12 height 12
click at [113, 526] on div "Highlight" at bounding box center [116, 682] width 43 height 10
click at [188, 526] on div "Eraser" at bounding box center [185, 682] width 29 height 10
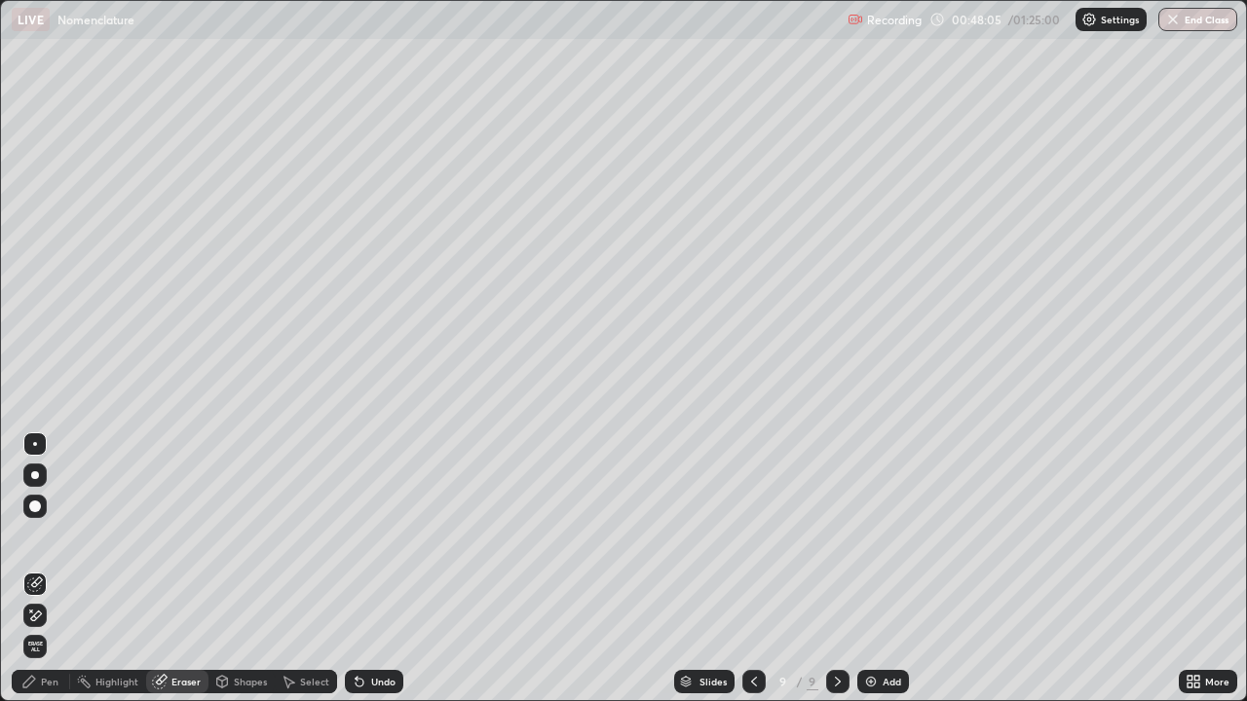
click at [45, 526] on div "Pen" at bounding box center [50, 682] width 18 height 10
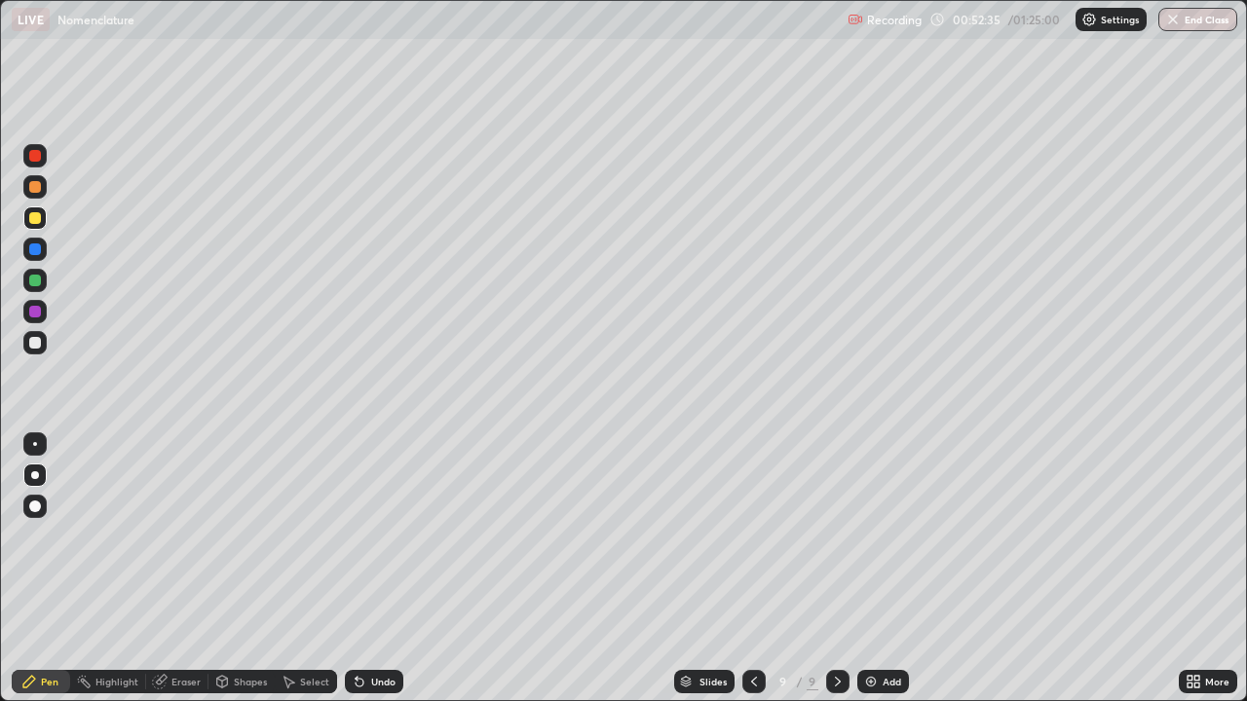
click at [39, 344] on div at bounding box center [35, 343] width 12 height 12
click at [882, 526] on div "Add" at bounding box center [891, 682] width 19 height 10
click at [37, 217] on div at bounding box center [35, 218] width 12 height 12
click at [35, 344] on div at bounding box center [35, 343] width 12 height 12
click at [870, 526] on img at bounding box center [871, 682] width 16 height 16
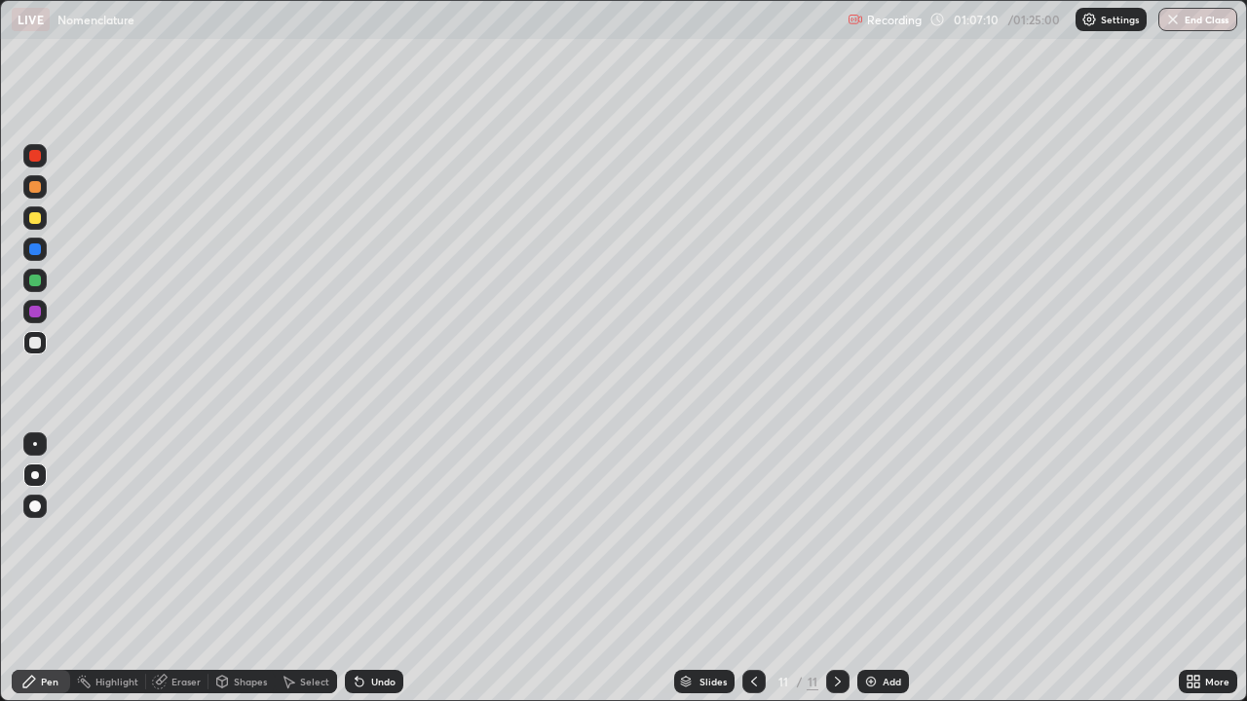
click at [34, 220] on div at bounding box center [35, 218] width 12 height 12
click at [303, 526] on div "Select" at bounding box center [314, 682] width 29 height 10
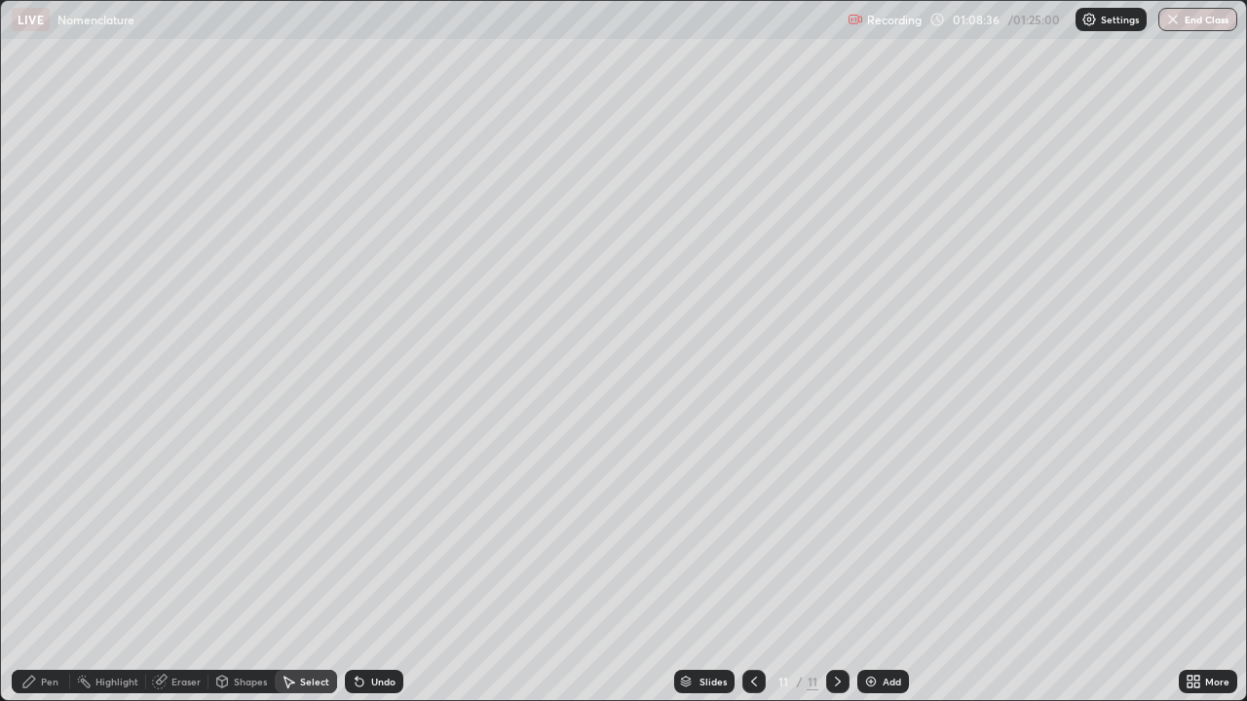
click at [232, 526] on div "Shapes" at bounding box center [241, 681] width 66 height 23
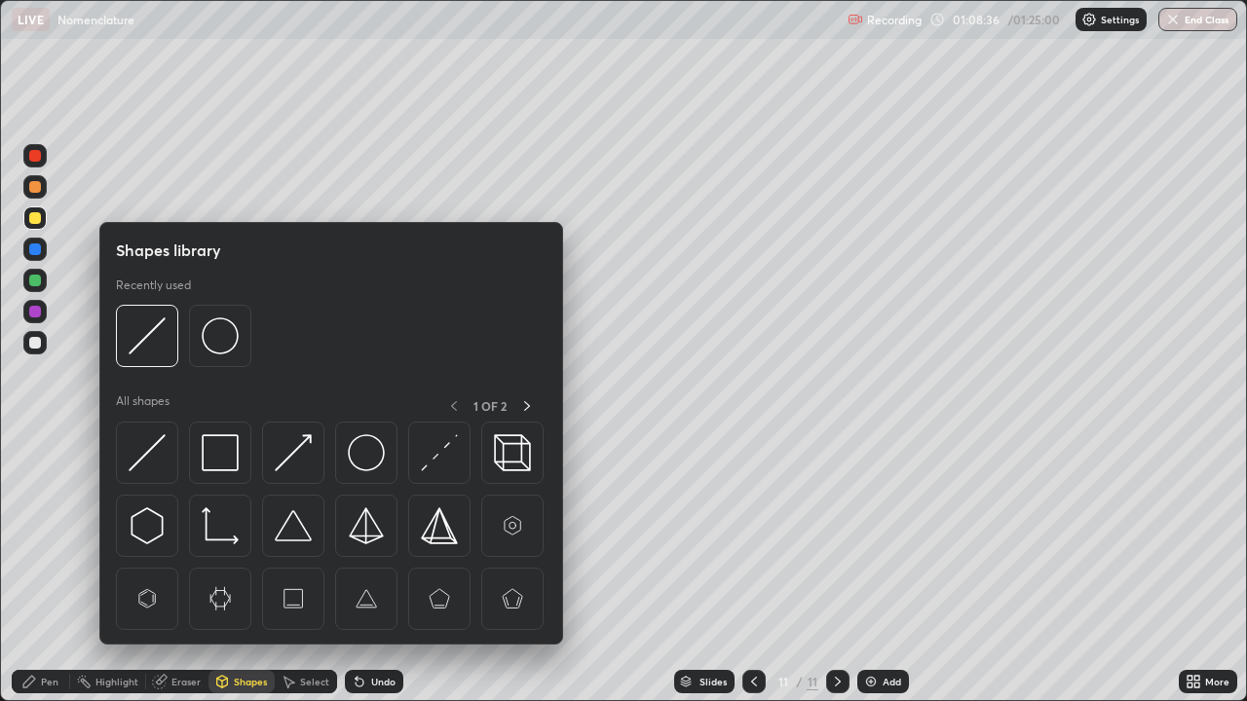
click at [189, 526] on div "Eraser" at bounding box center [185, 682] width 29 height 10
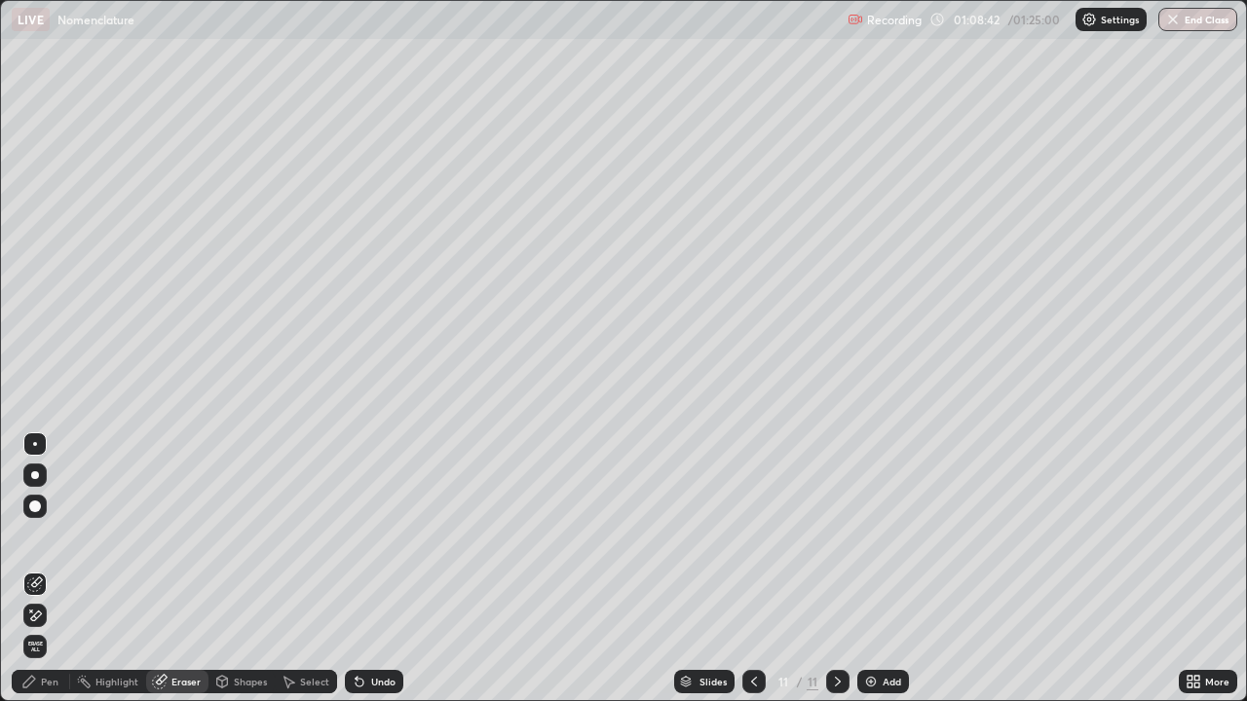
click at [50, 526] on div "Pen" at bounding box center [50, 682] width 18 height 10
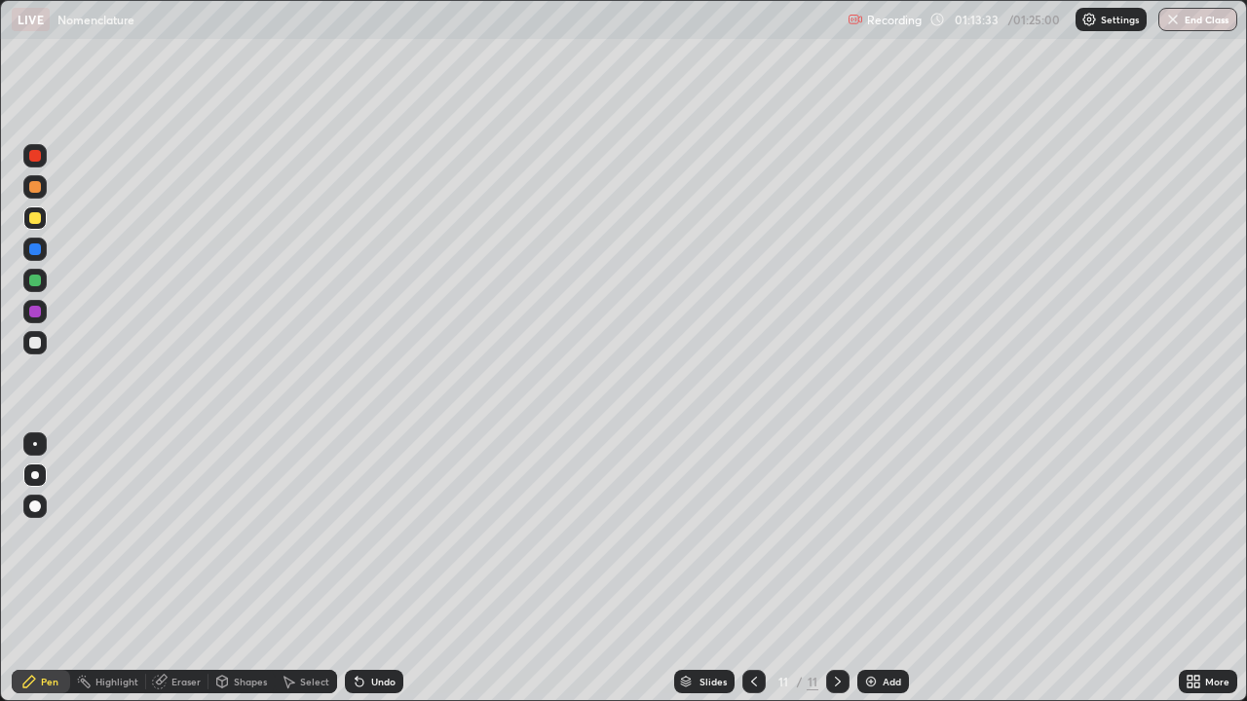
click at [1171, 21] on img "button" at bounding box center [1173, 20] width 16 height 16
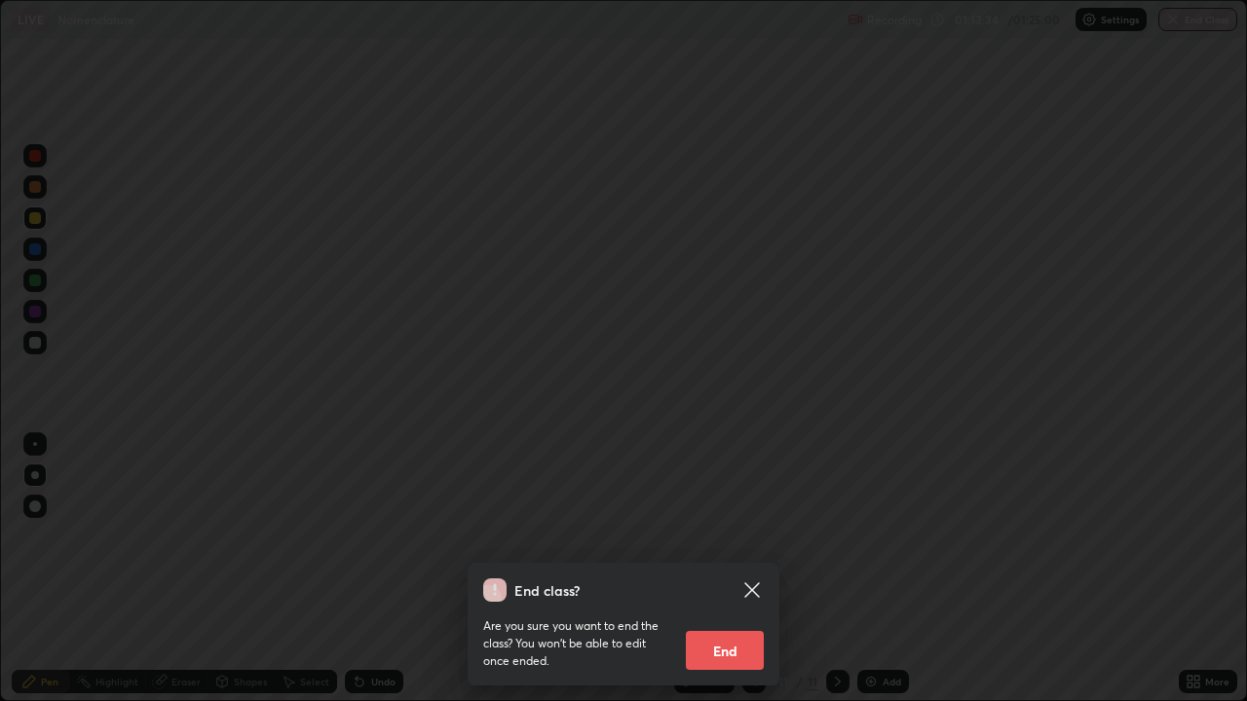
click at [731, 526] on button "End" at bounding box center [725, 650] width 78 height 39
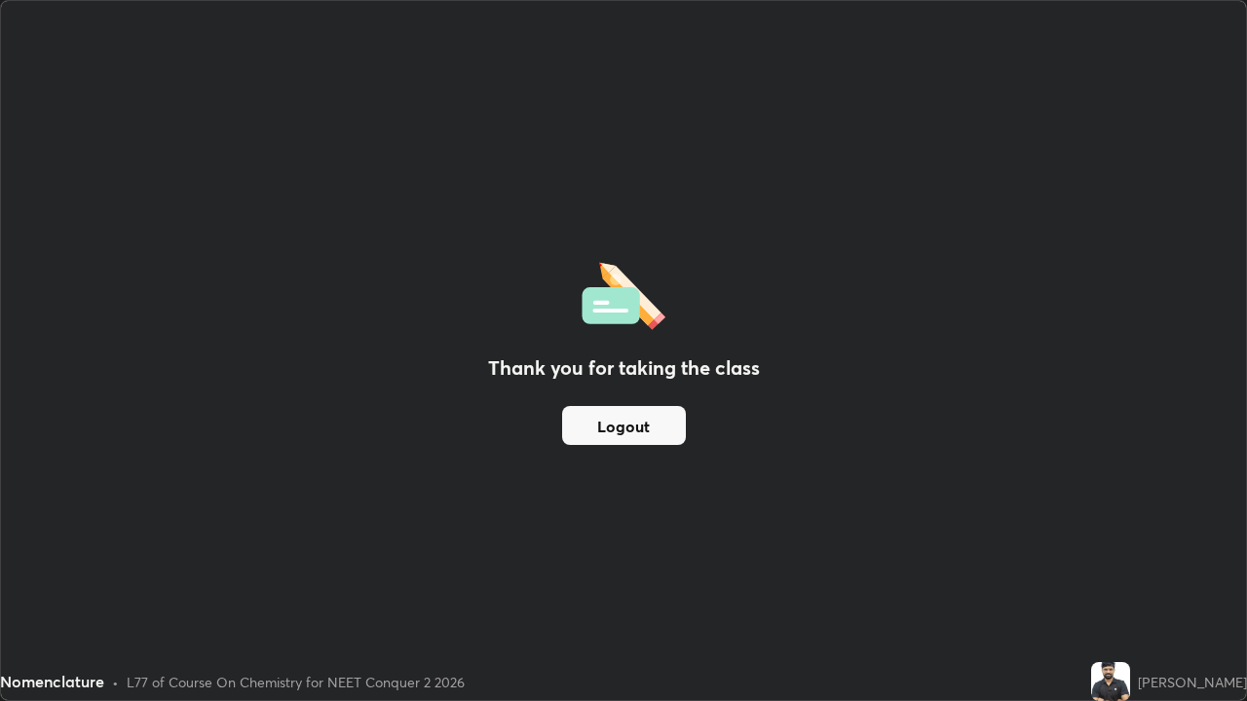
click at [918, 75] on div "Recording has stopped Please call center admin to check" at bounding box center [1018, 80] width 222 height 48
click at [1125, 316] on div "Thank you for taking the class Logout" at bounding box center [623, 350] width 1245 height 699
click at [1135, 83] on div "Recording has stopped Please call center admin to check x" at bounding box center [1018, 74] width 242 height 57
click at [642, 428] on button "Logout" at bounding box center [624, 425] width 124 height 39
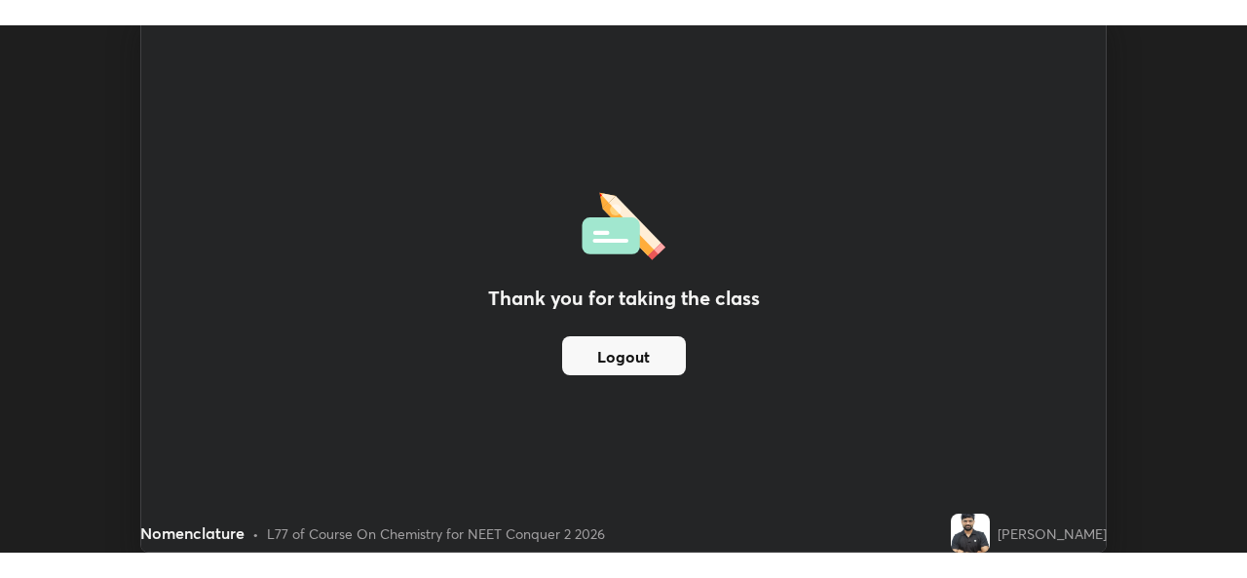
scroll to position [578, 1247]
